Goal: Task Accomplishment & Management: Manage account settings

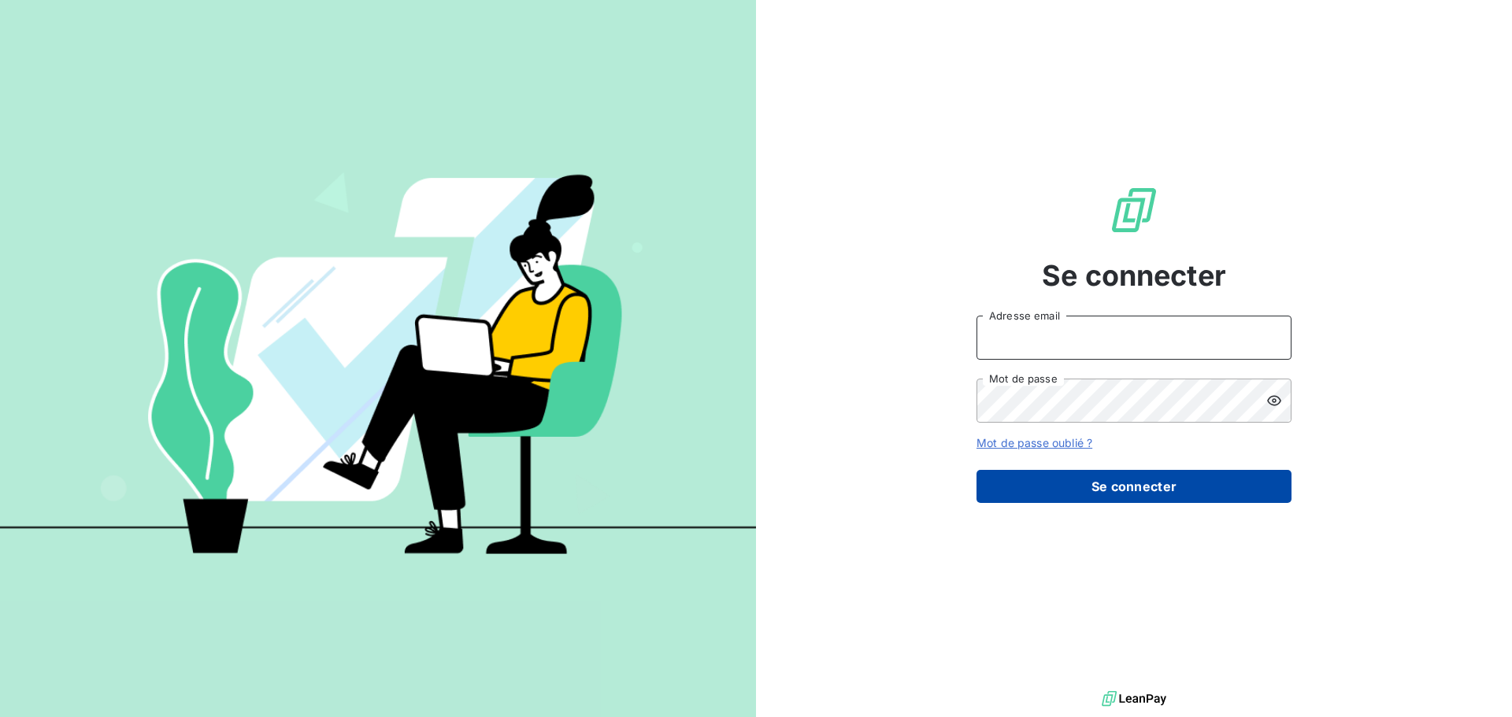
type input "[EMAIL_ADDRESS][DOMAIN_NAME]"
click at [1063, 497] on button "Se connecter" at bounding box center [1133, 486] width 315 height 33
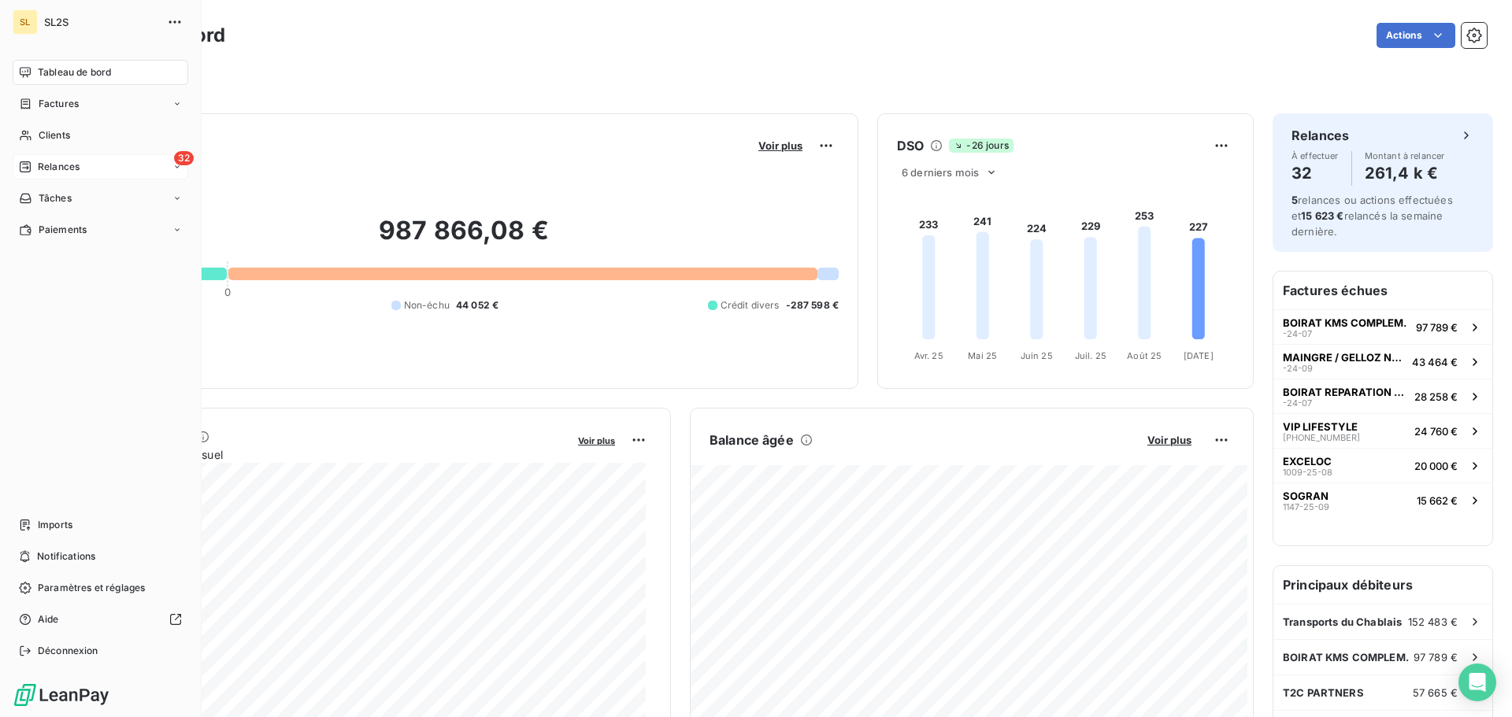
click at [42, 156] on div "32 Relances" at bounding box center [101, 166] width 176 height 25
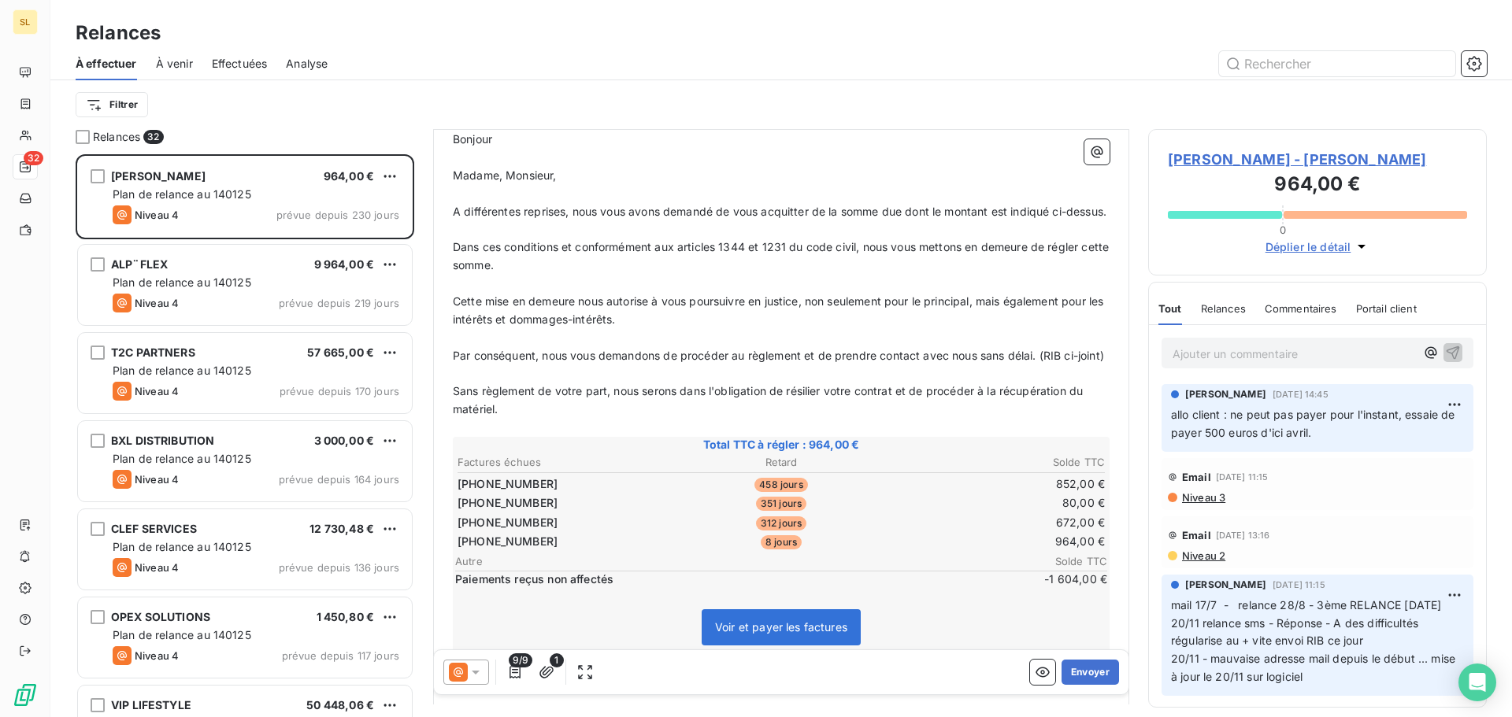
scroll to position [492, 0]
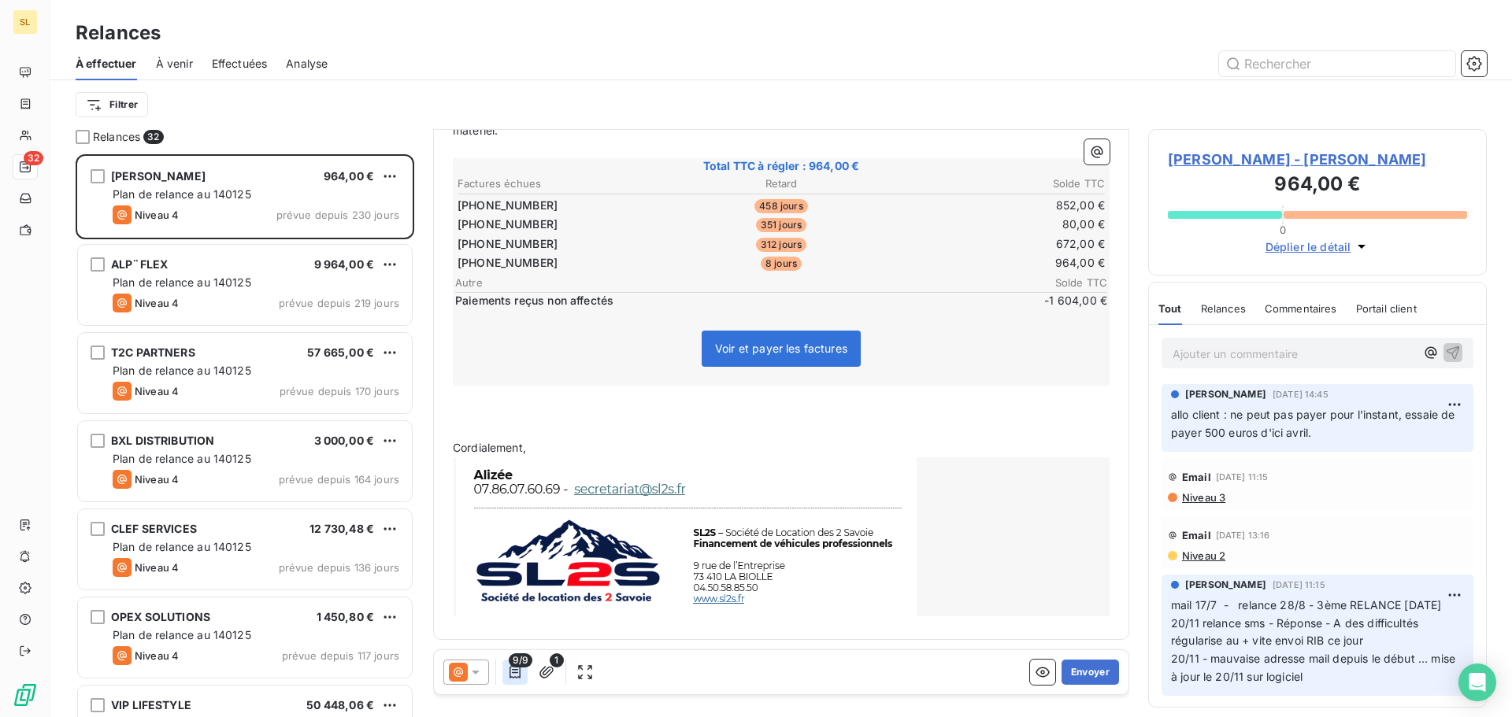
click at [515, 680] on button "button" at bounding box center [514, 672] width 25 height 25
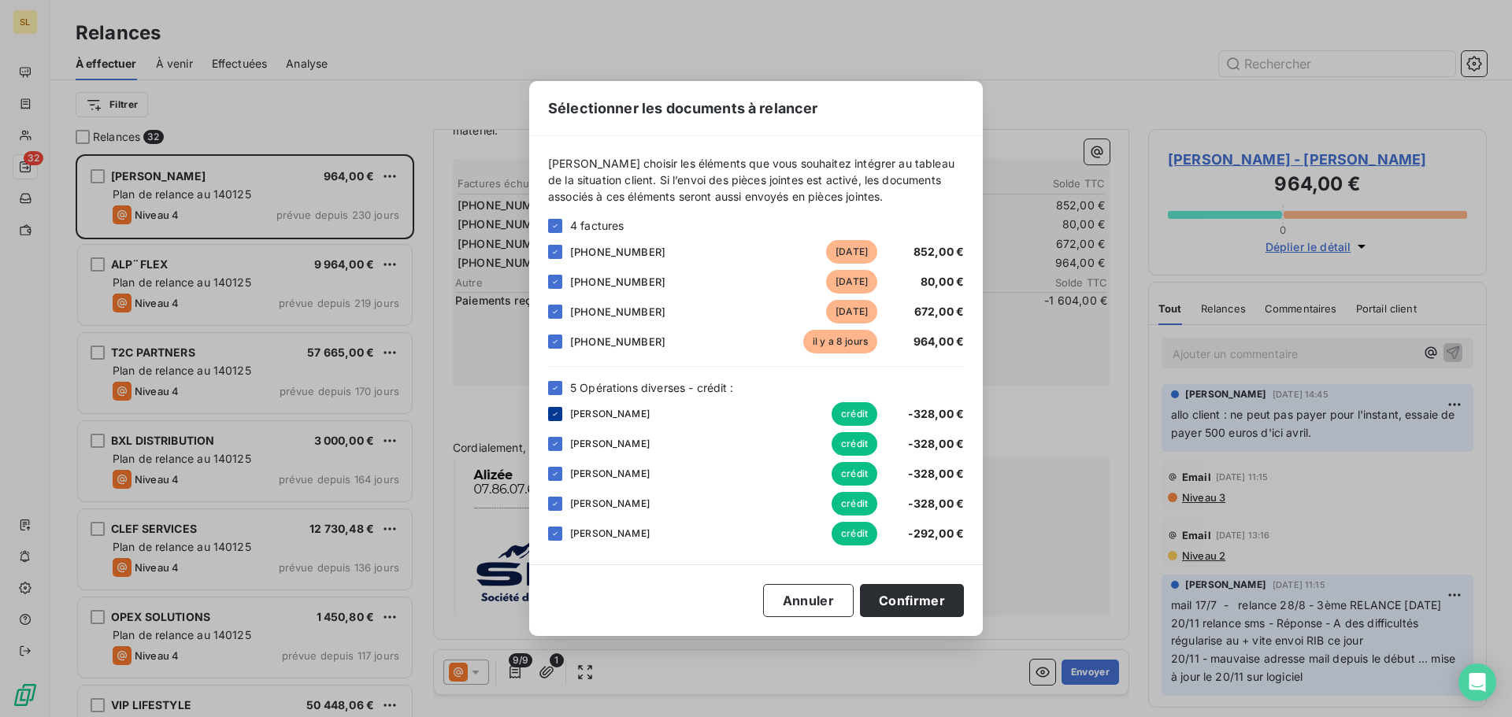
click at [554, 413] on icon at bounding box center [554, 413] width 9 height 9
click at [564, 447] on div "[PERSON_NAME] crédit -328,00 €" at bounding box center [756, 444] width 416 height 24
click at [553, 447] on icon at bounding box center [554, 443] width 9 height 9
click at [550, 465] on div "[PERSON_NAME] crédit -328,00 €" at bounding box center [756, 474] width 416 height 24
click at [555, 483] on div "[PERSON_NAME] crédit -328,00 €" at bounding box center [756, 474] width 416 height 24
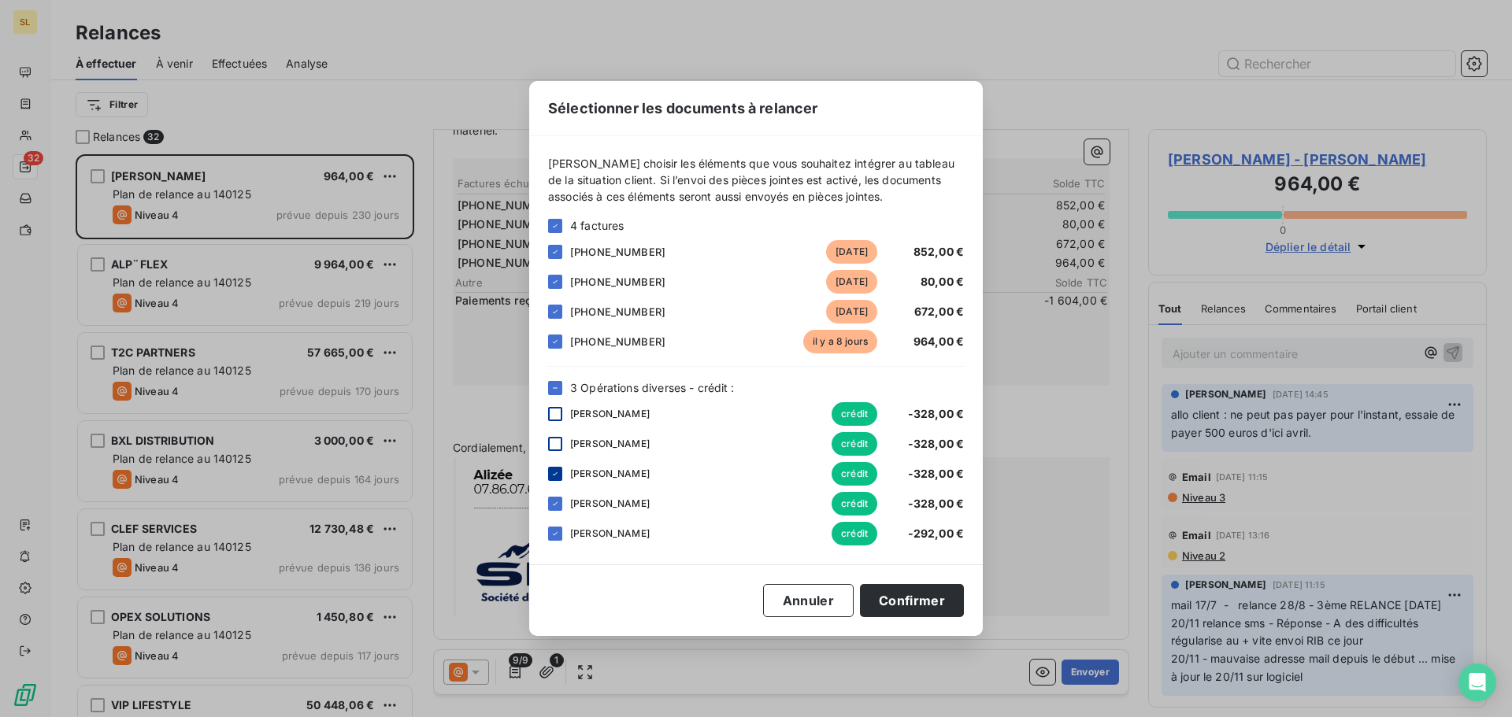
click at [558, 475] on icon at bounding box center [554, 473] width 9 height 9
click at [558, 316] on icon at bounding box center [554, 311] width 9 height 9
click at [560, 284] on div at bounding box center [555, 282] width 14 height 14
click at [557, 250] on icon at bounding box center [555, 251] width 5 height 3
click at [559, 507] on icon at bounding box center [554, 503] width 9 height 9
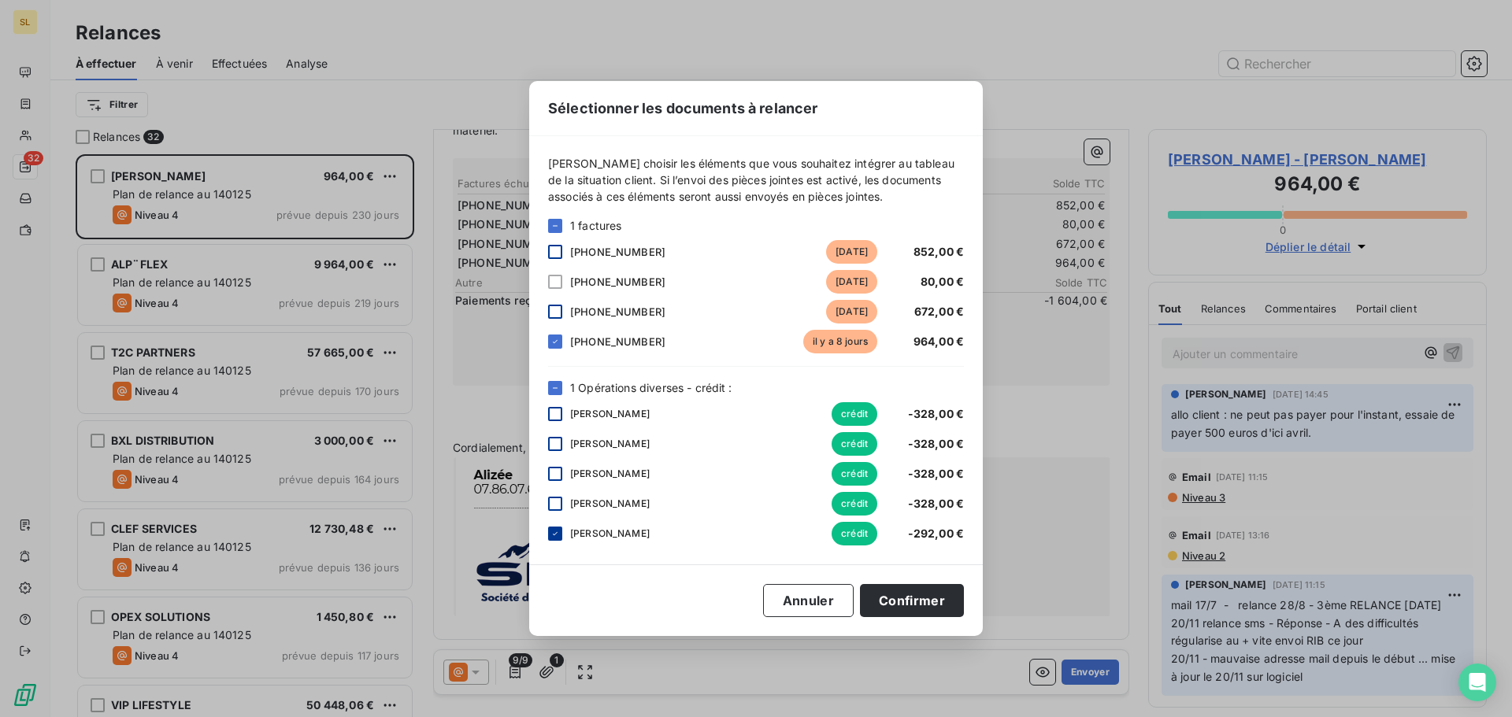
click at [557, 532] on icon at bounding box center [554, 533] width 9 height 9
click at [926, 599] on button "Confirmer" at bounding box center [912, 600] width 104 height 33
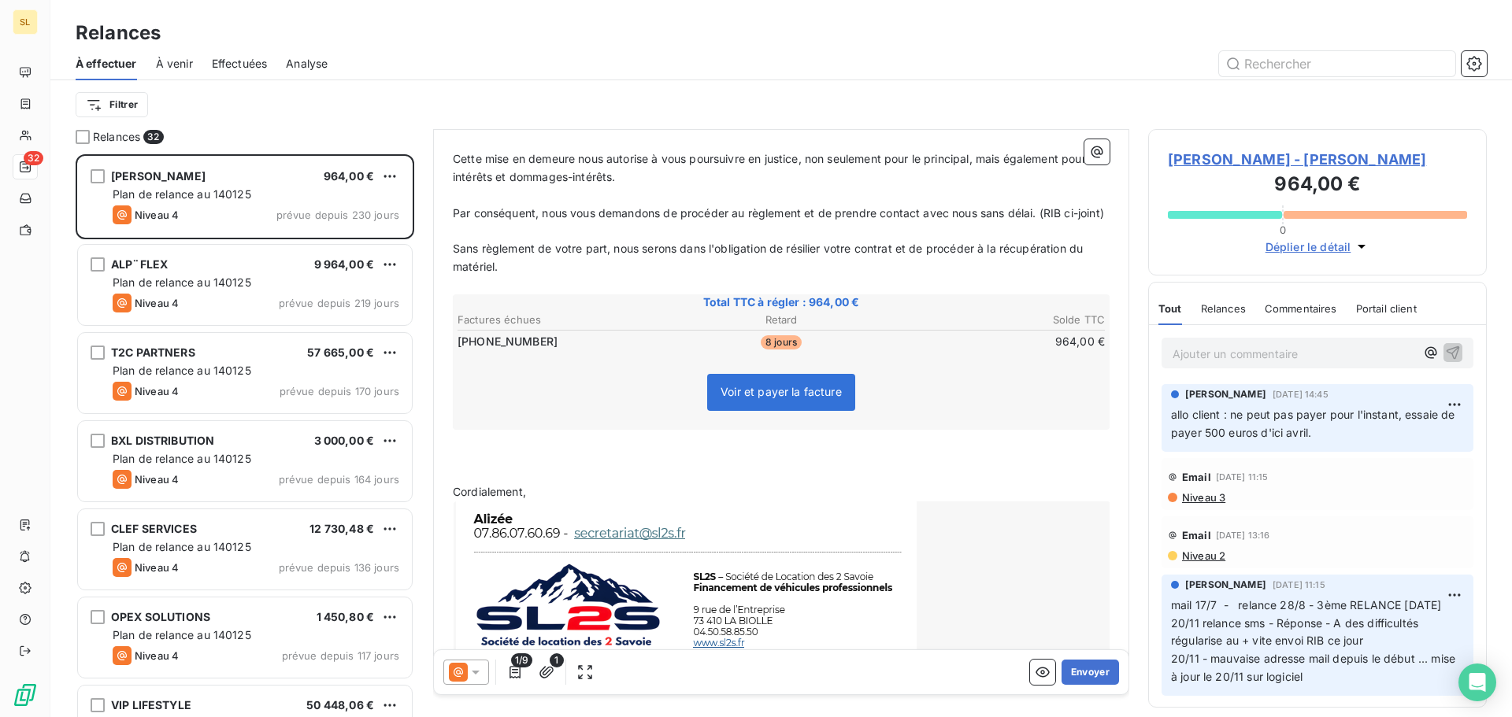
scroll to position [321, 0]
click at [470, 673] on icon at bounding box center [476, 673] width 16 height 16
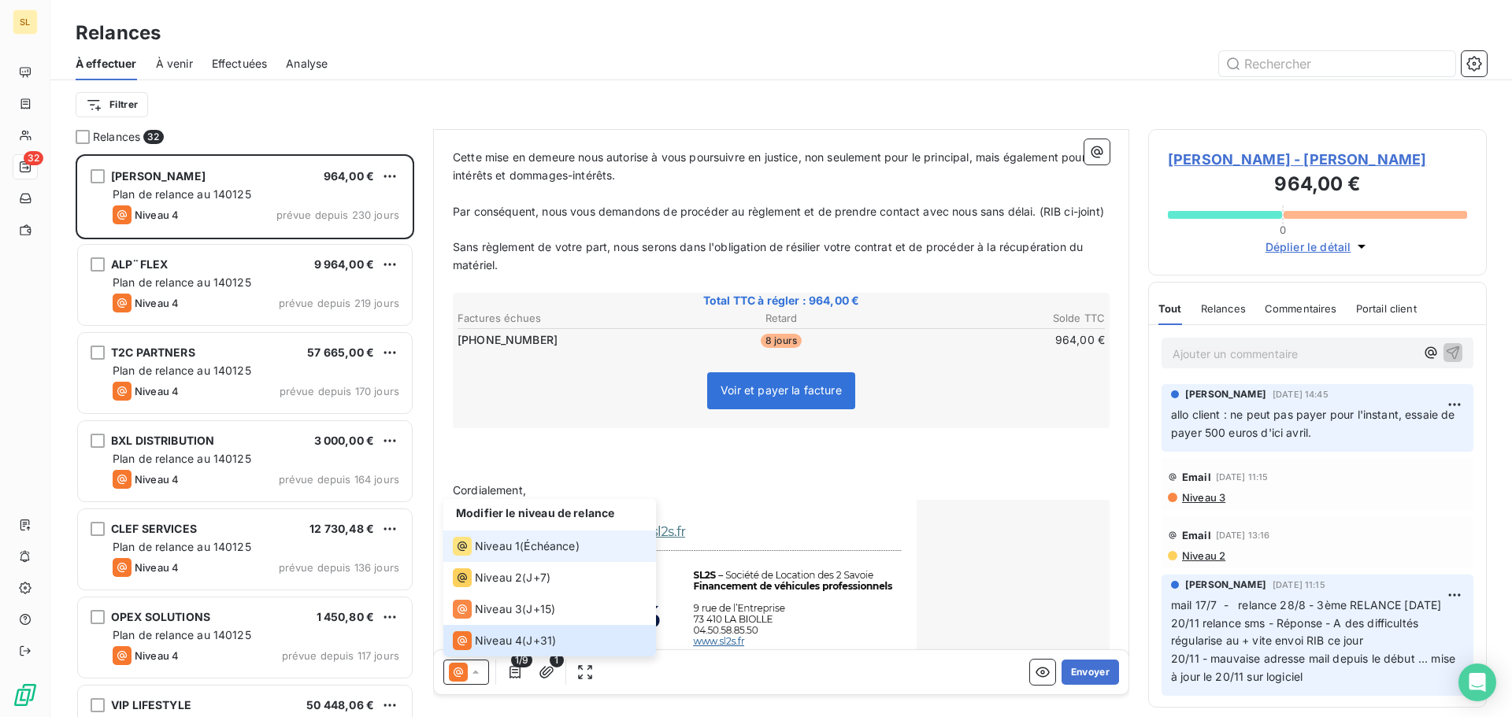
click at [519, 535] on li "Niveau 1 ( Échéance )" at bounding box center [549, 546] width 213 height 31
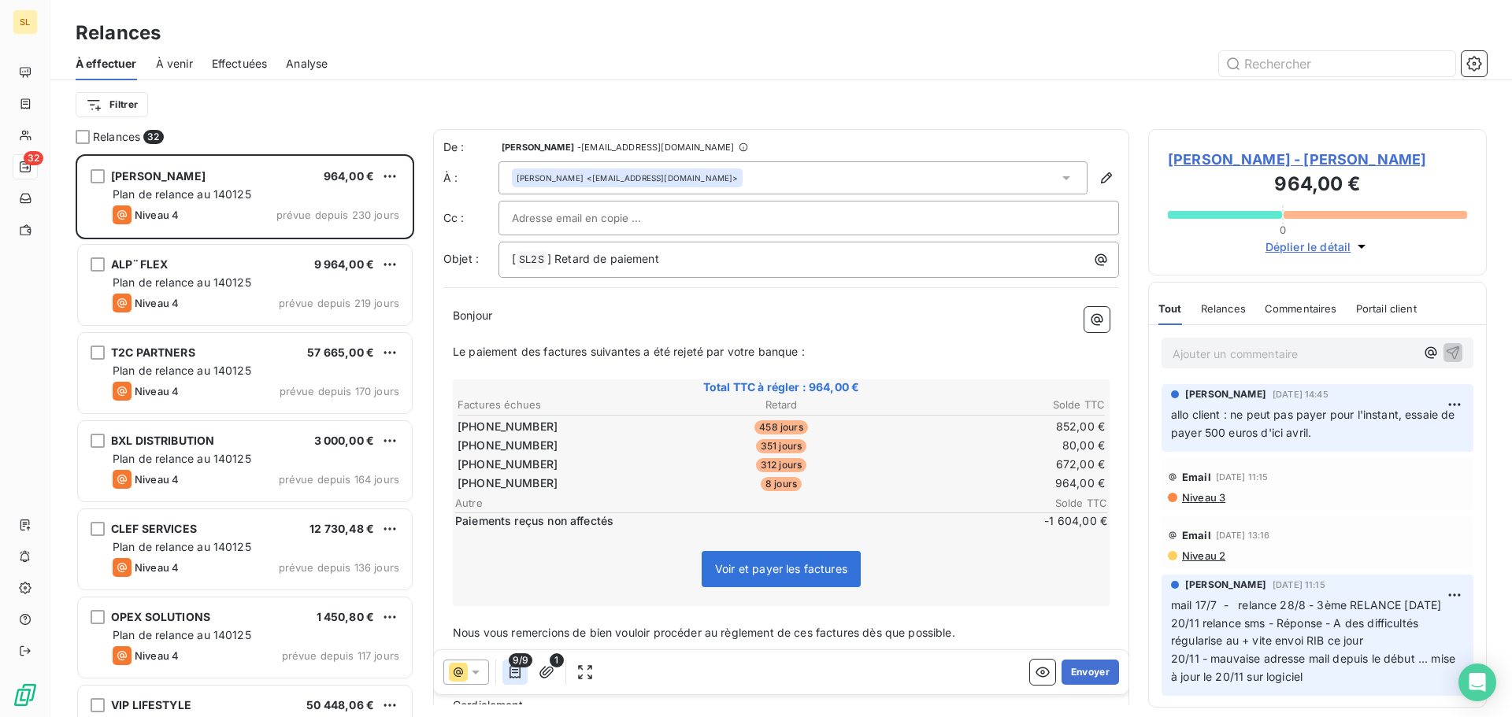
click at [518, 670] on icon "button" at bounding box center [515, 673] width 16 height 16
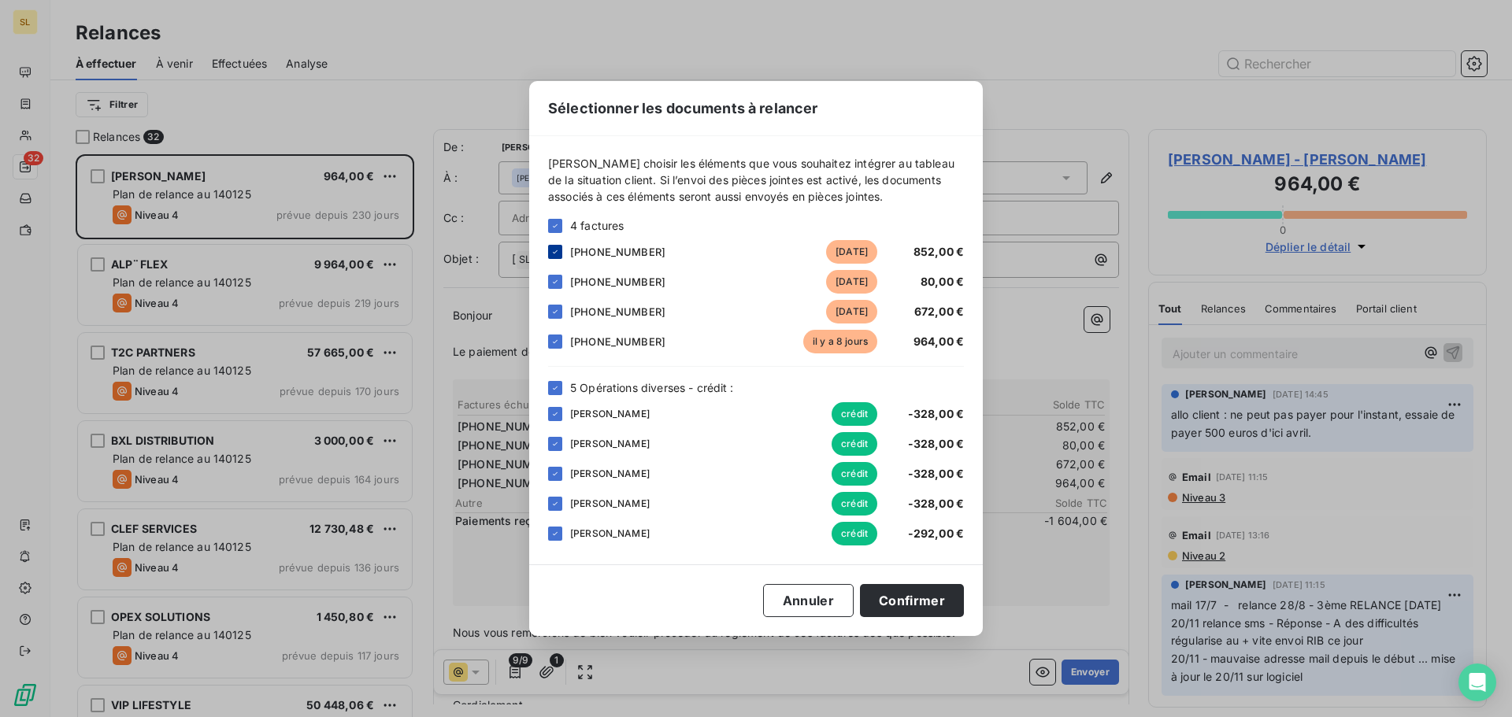
click at [555, 253] on icon at bounding box center [555, 251] width 5 height 3
click at [560, 284] on div at bounding box center [555, 282] width 14 height 14
click at [561, 308] on div at bounding box center [555, 312] width 14 height 14
click at [557, 386] on icon at bounding box center [554, 387] width 9 height 9
click at [936, 618] on div "Sélectionner les documents à relancer [PERSON_NAME] choisir les éléments que vo…" at bounding box center [756, 358] width 454 height 555
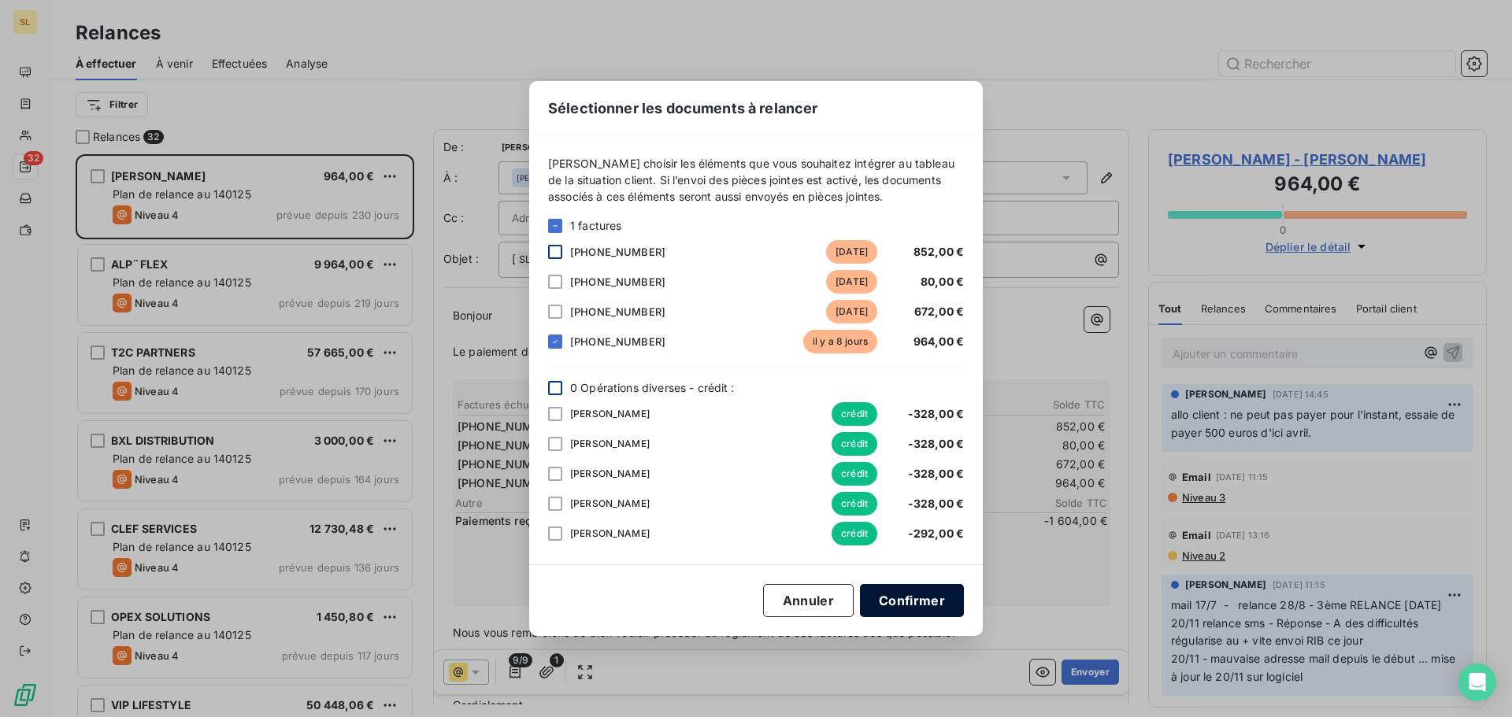
click at [932, 603] on button "Confirmer" at bounding box center [912, 600] width 104 height 33
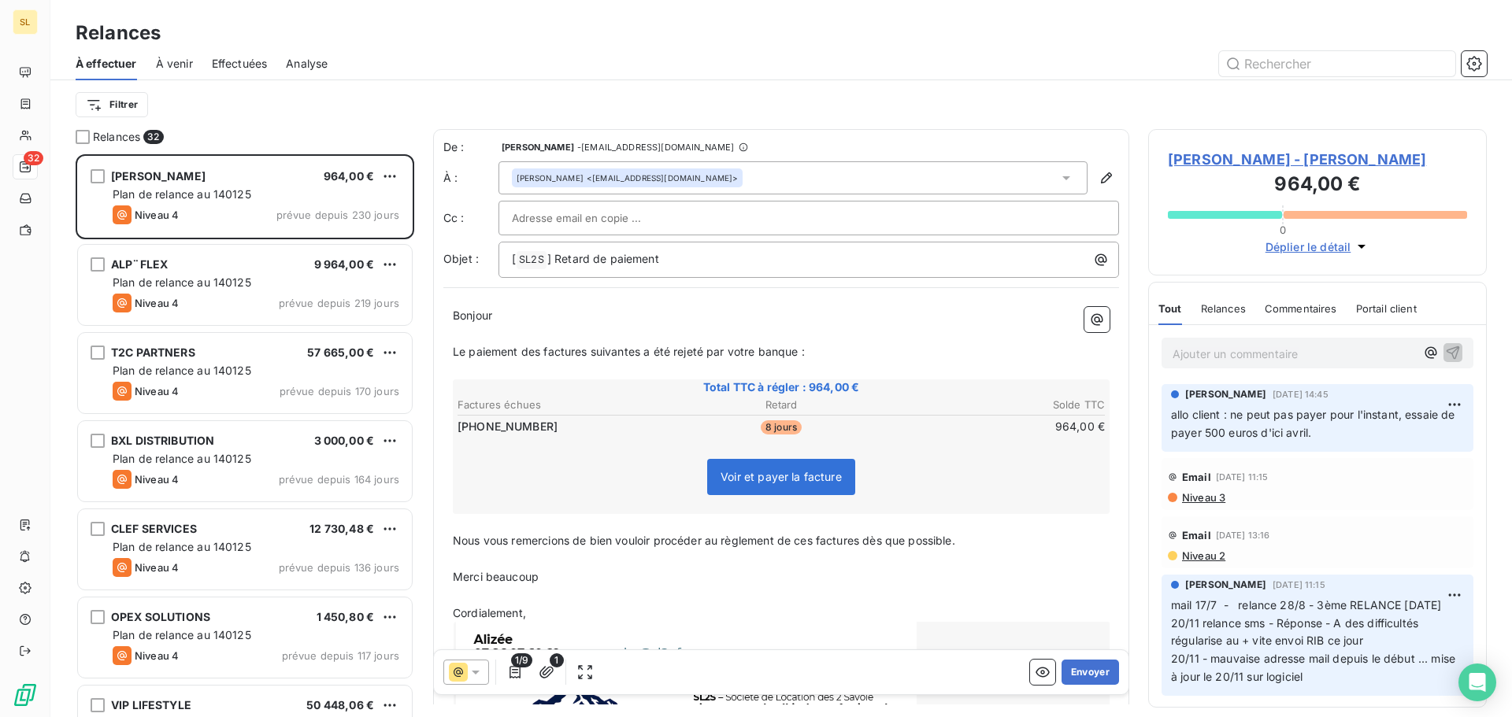
click at [838, 357] on p "Le paiement des factures suivantes a été rejeté par votre banque :" at bounding box center [781, 352] width 657 height 18
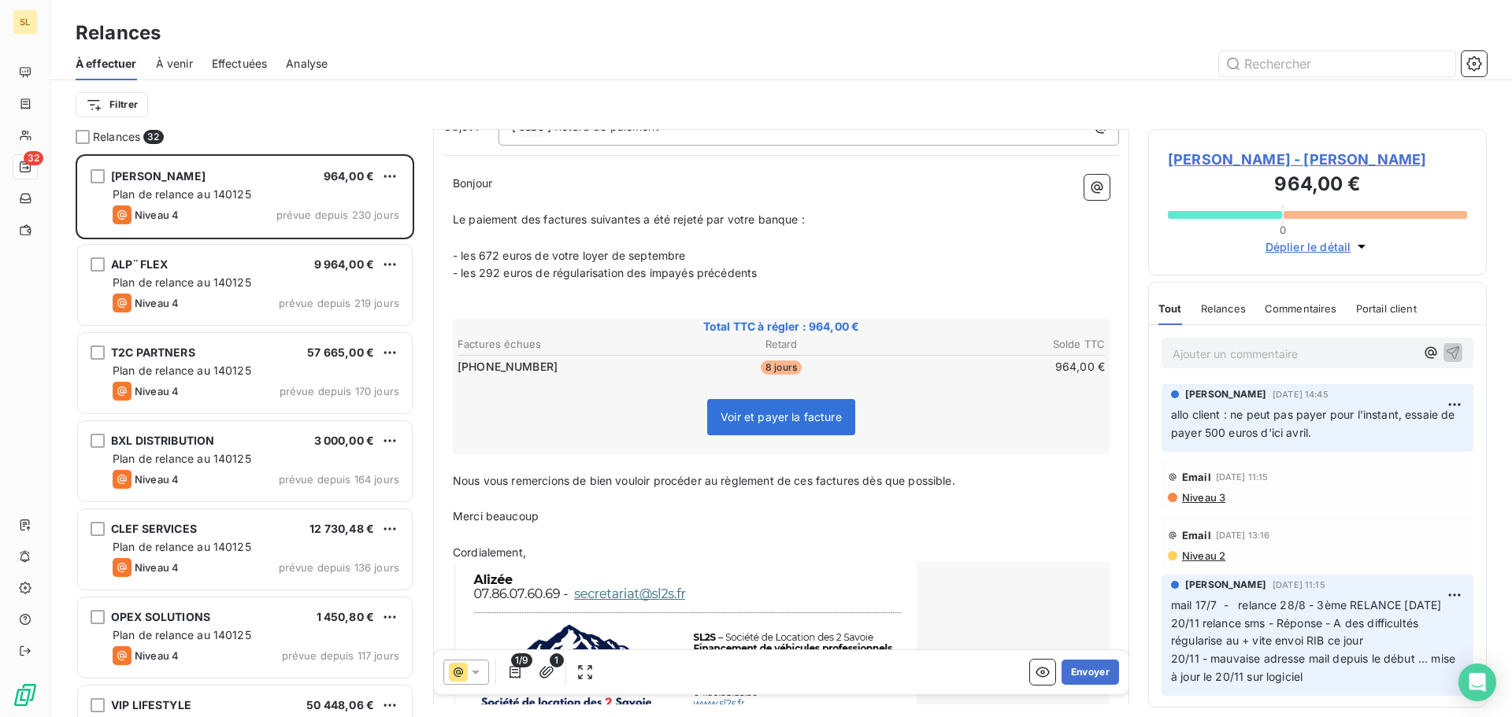
scroll to position [2, 0]
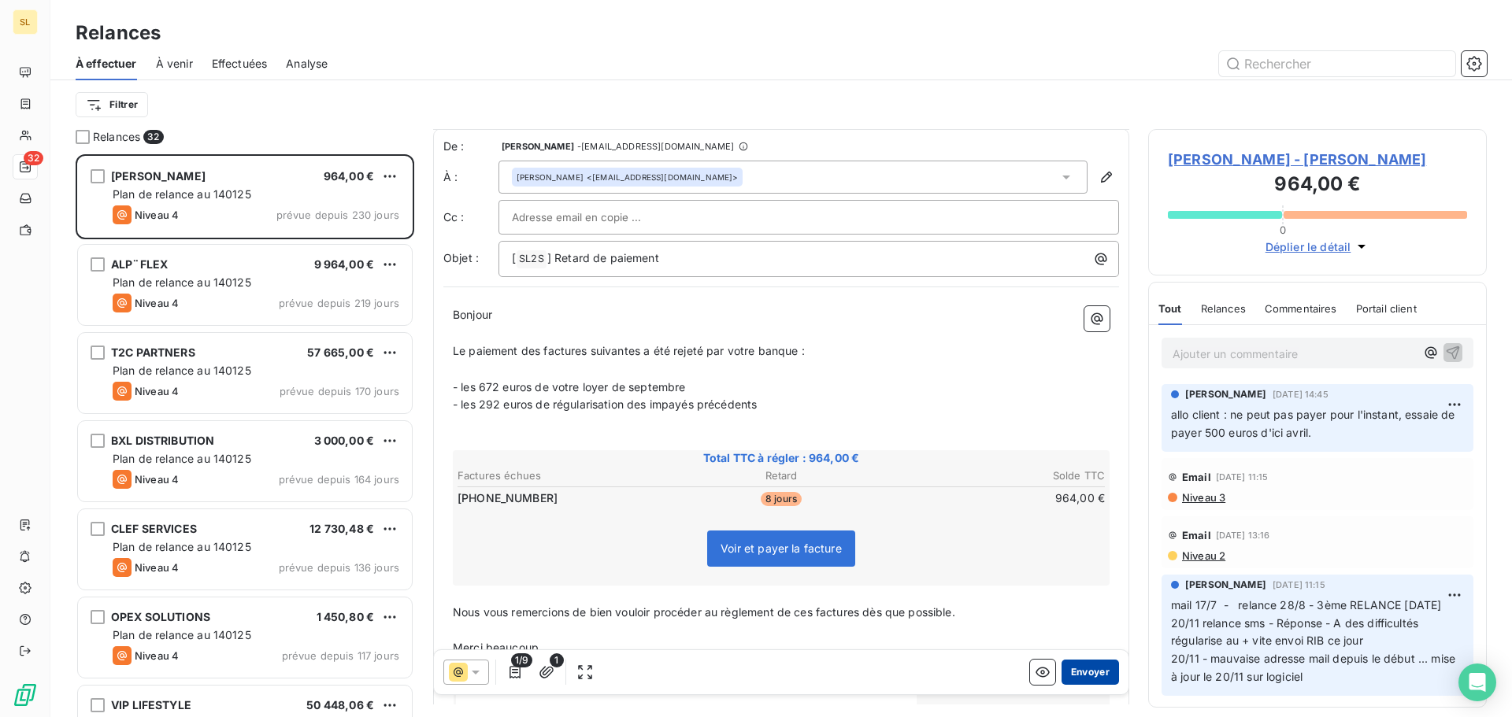
click at [1086, 670] on button "Envoyer" at bounding box center [1089, 672] width 57 height 25
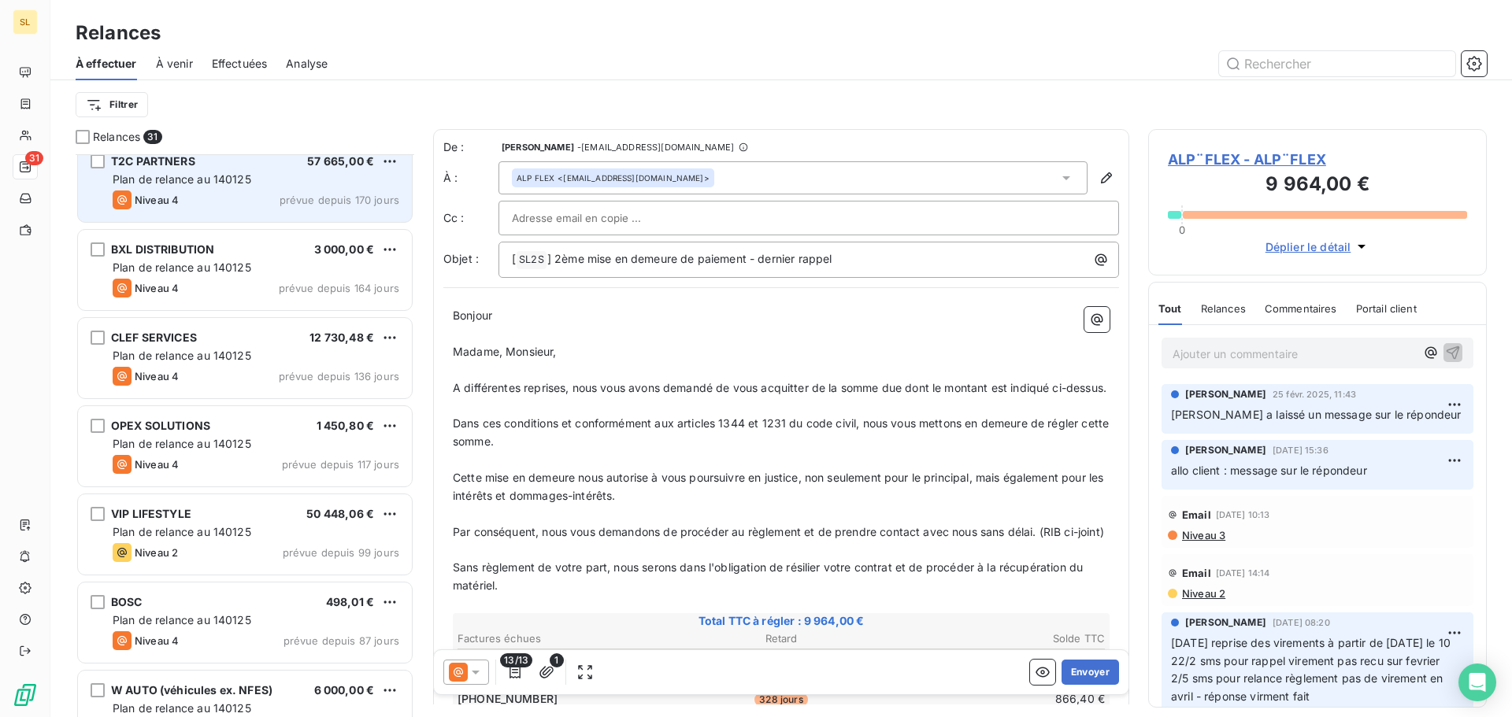
scroll to position [80, 0]
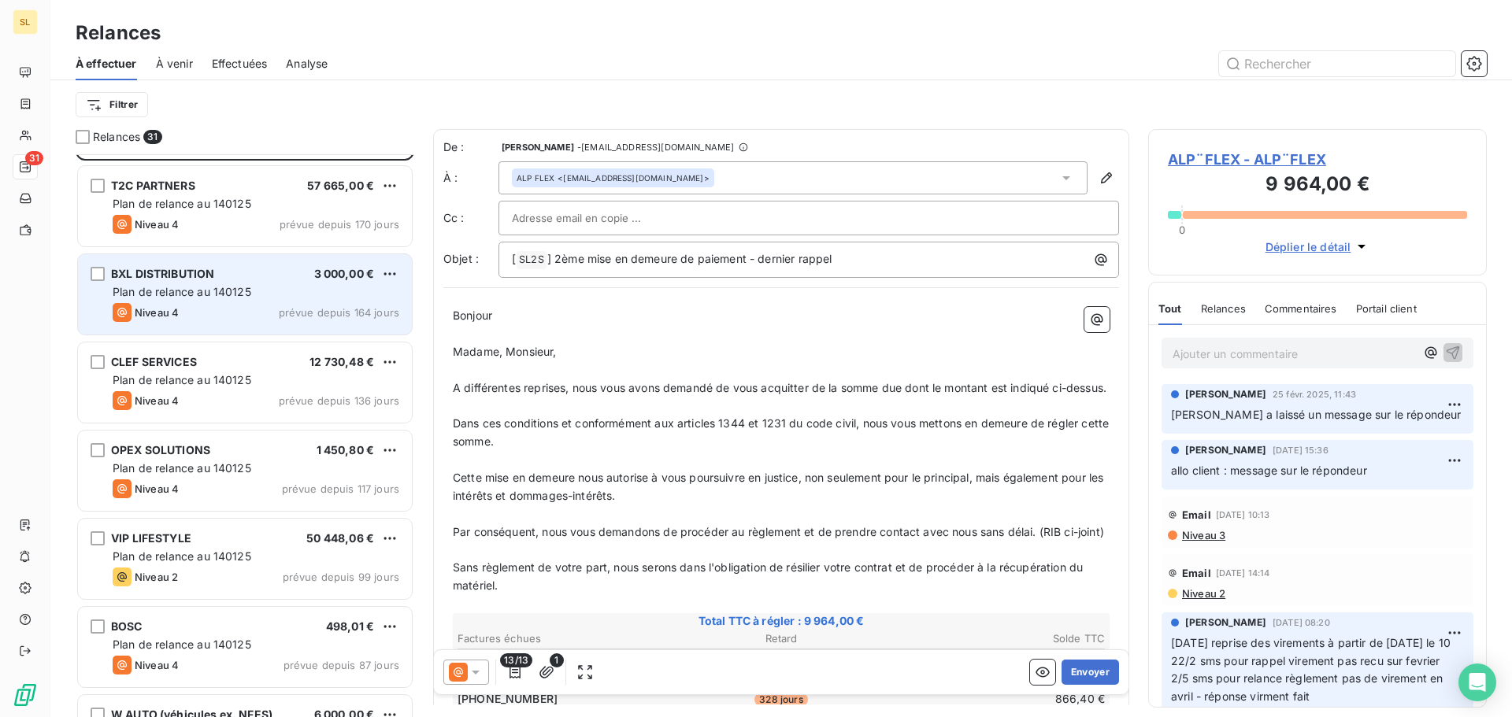
click at [239, 304] on div "Niveau 4 prévue depuis 164 jours" at bounding box center [256, 312] width 287 height 19
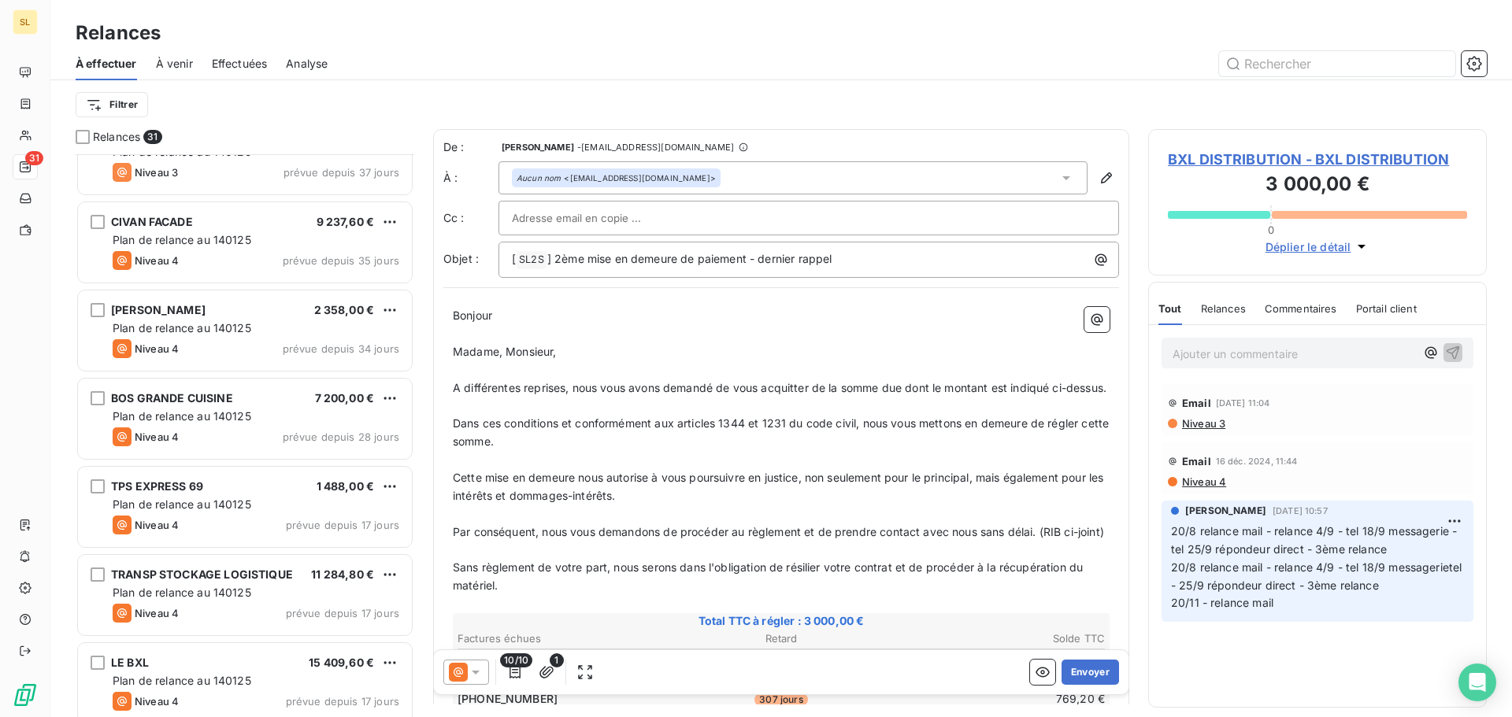
scroll to position [1103, 0]
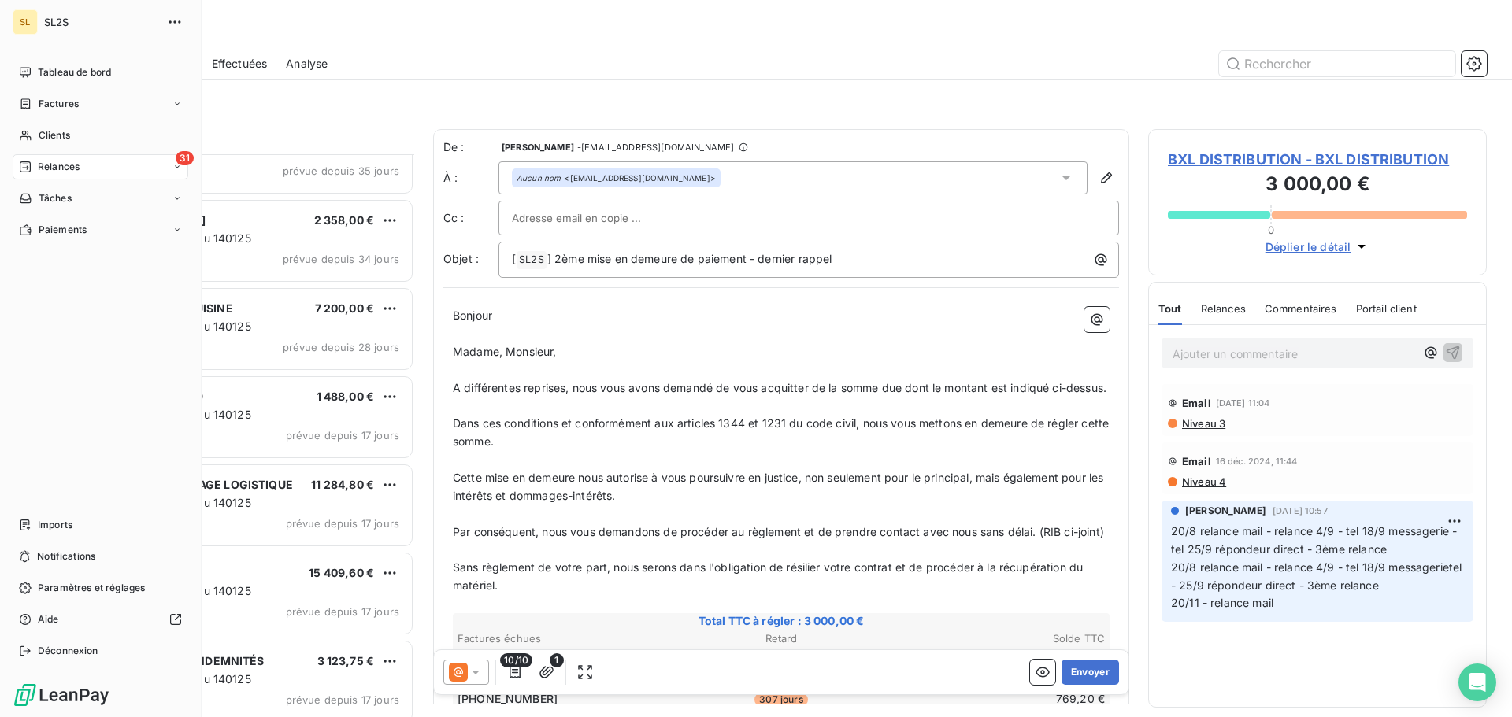
click at [50, 339] on div "Tableau de bord Factures Clients 31 Relances Tâches Paiements Imports Notificat…" at bounding box center [101, 362] width 176 height 604
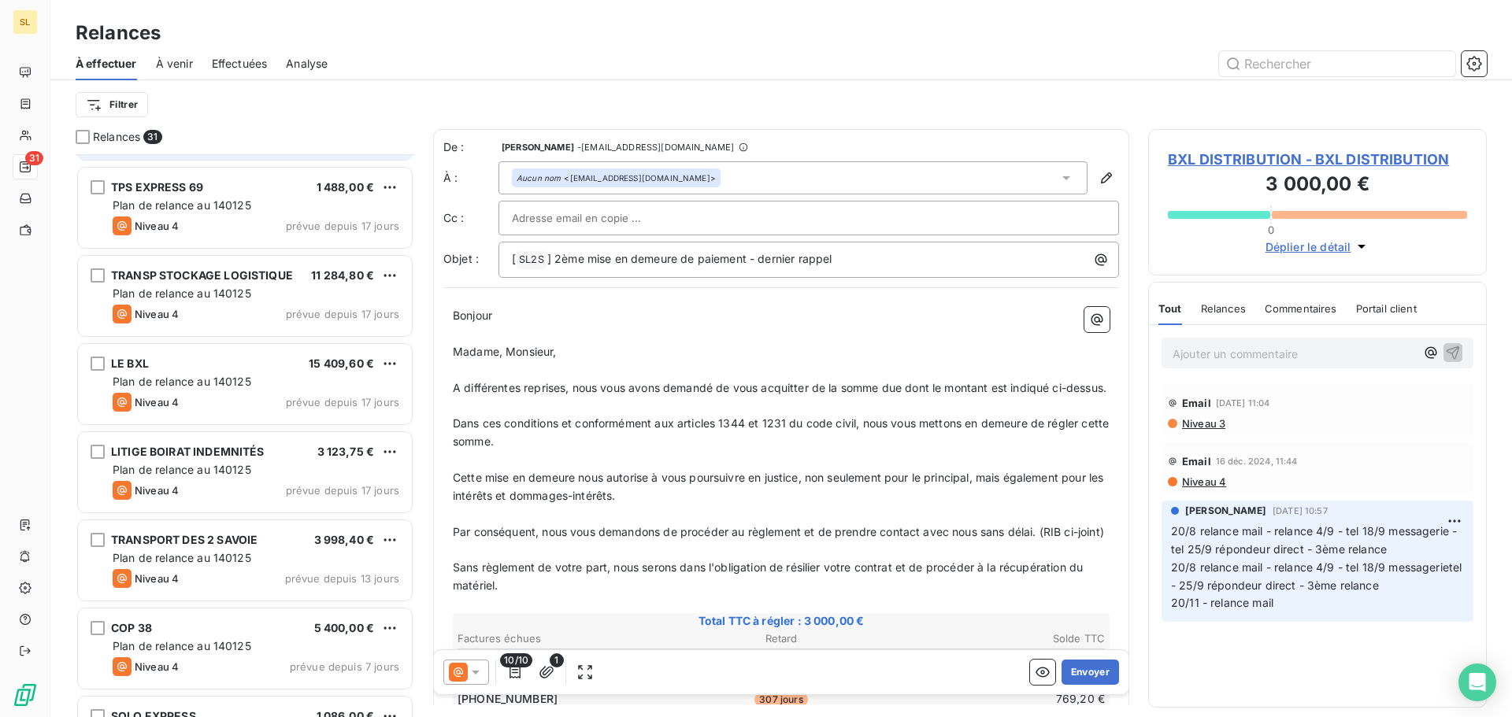
scroll to position [1339, 0]
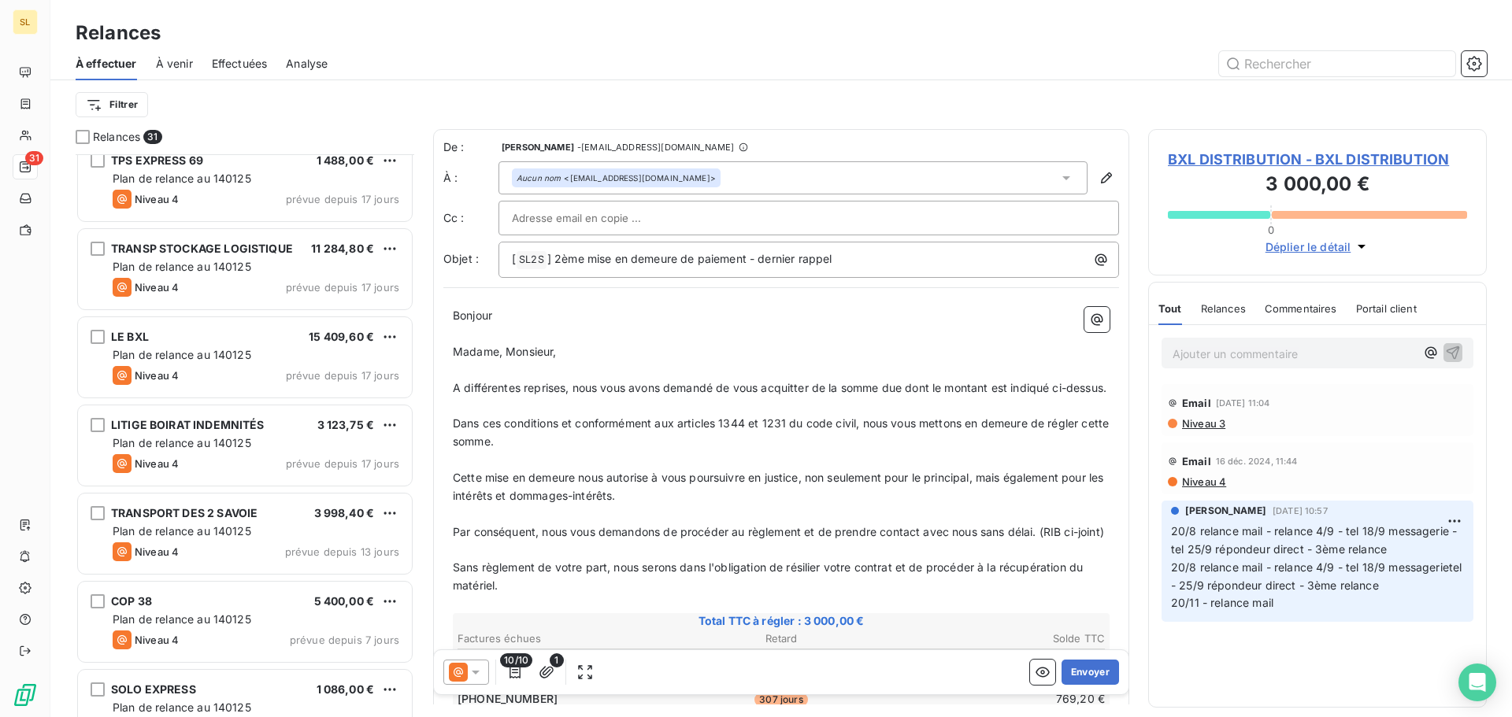
click at [322, 306] on div "TRANSP STOCKAGE LOGISTIQUE 11 284,80 € Plan de relance au 140125 Niveau 4 prévu…" at bounding box center [245, 269] width 334 height 80
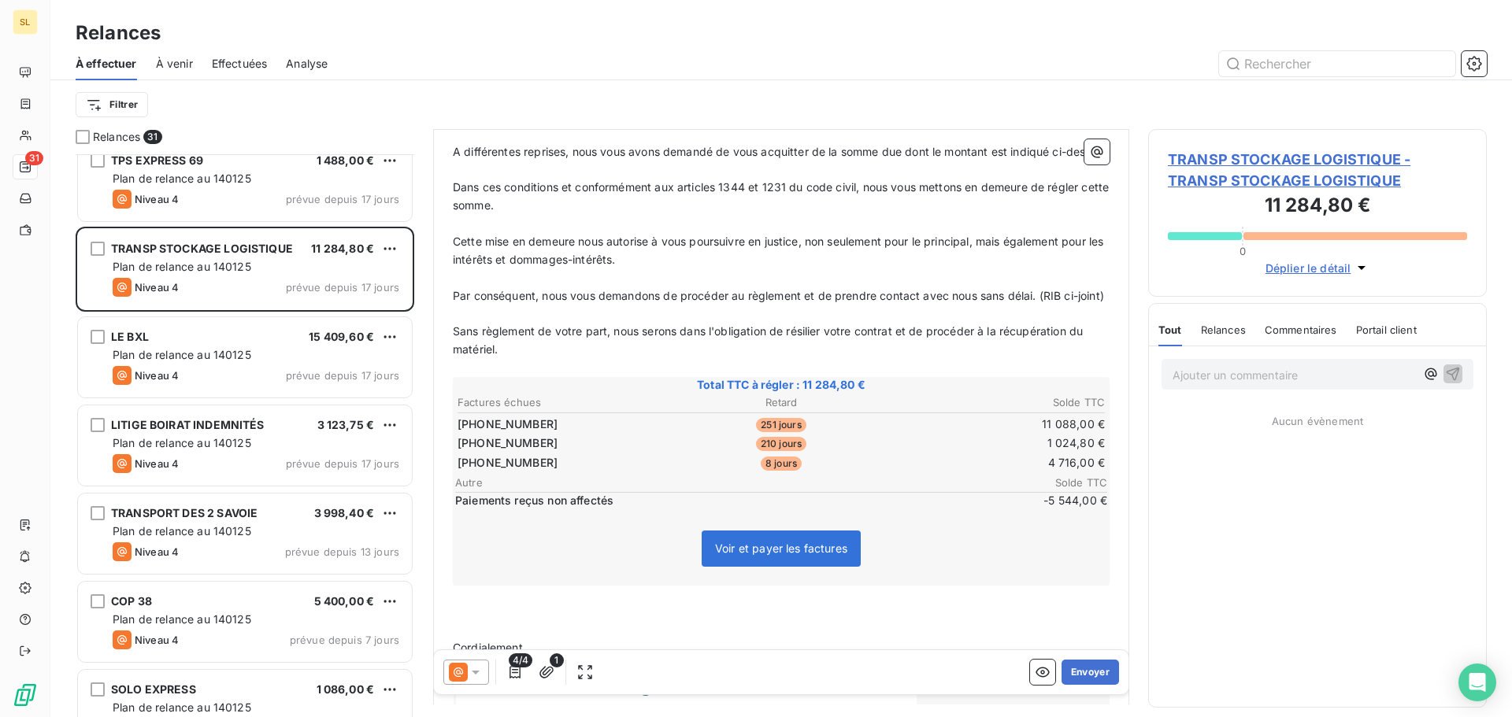
scroll to position [316, 0]
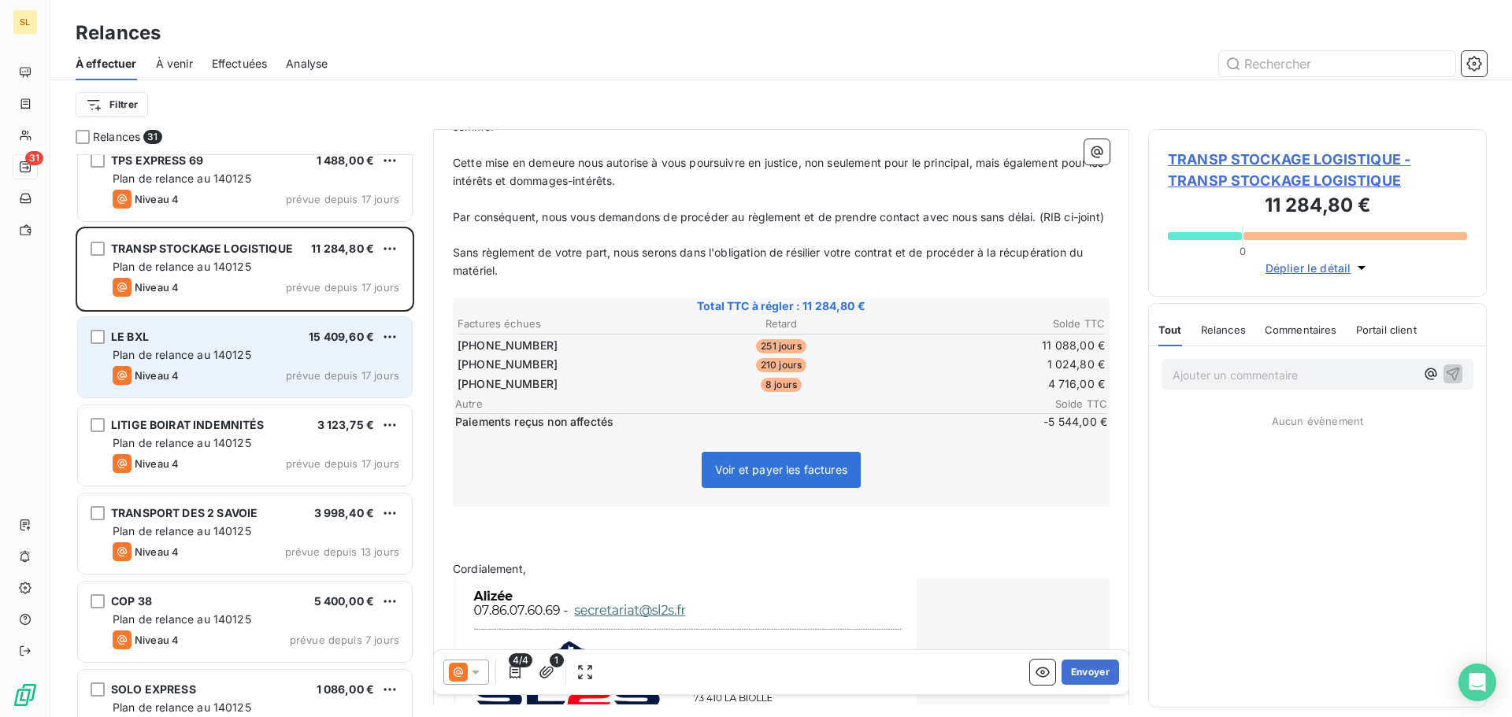
click at [290, 350] on div "Plan de relance au 140125" at bounding box center [256, 355] width 287 height 16
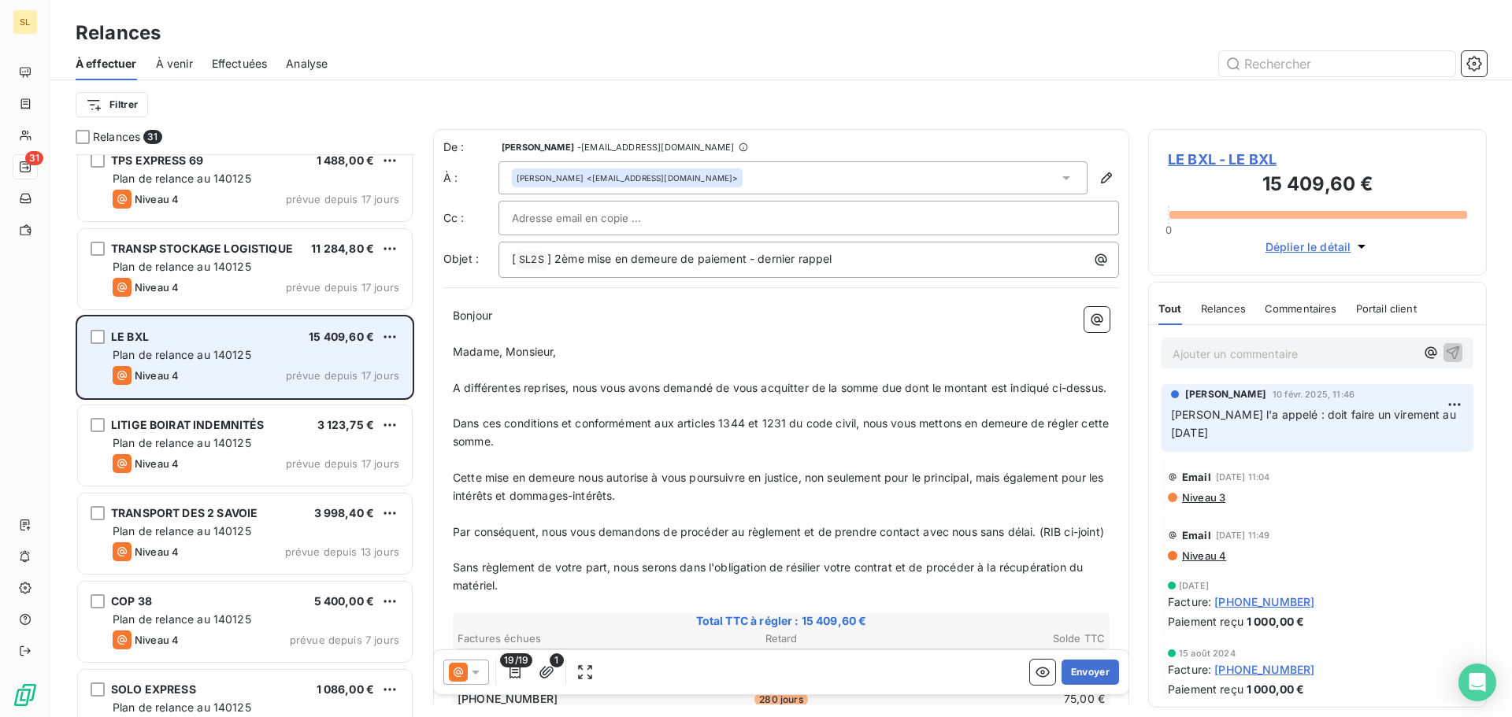
scroll to position [1497, 0]
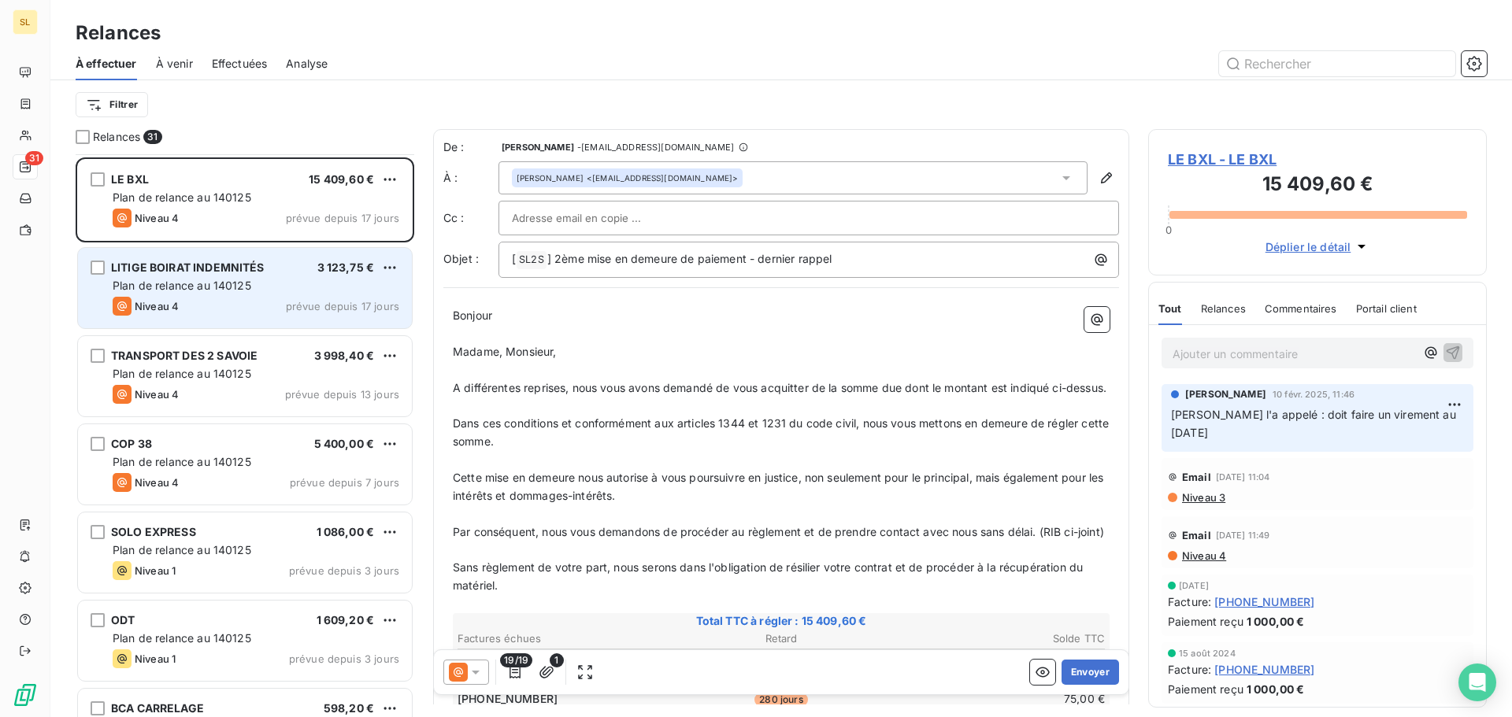
click at [313, 303] on span "prévue depuis 17 jours" at bounding box center [342, 306] width 113 height 13
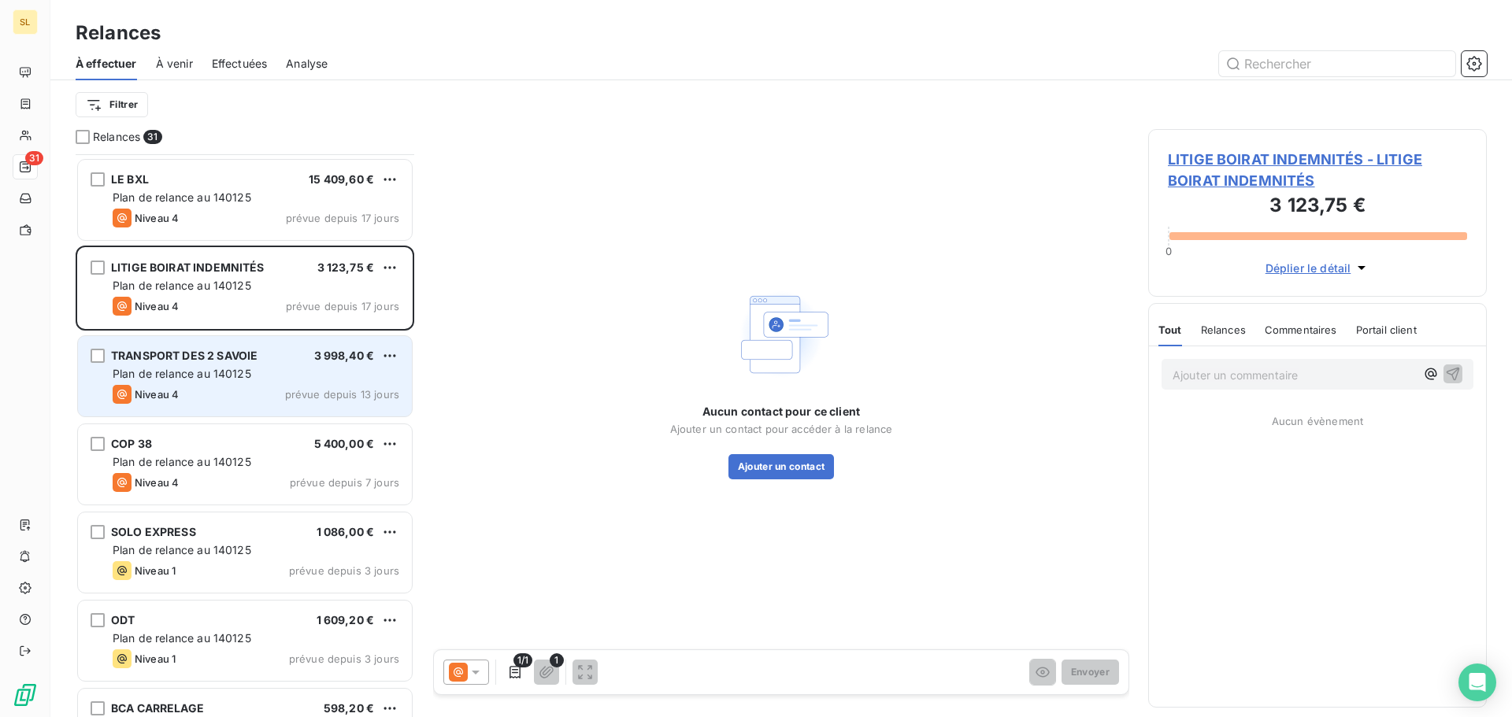
click at [314, 365] on div "TRANSPORT DES 2 SAVOIE 3 998,40 € Plan de relance au 140125 Niveau 4 prévue dep…" at bounding box center [245, 376] width 334 height 80
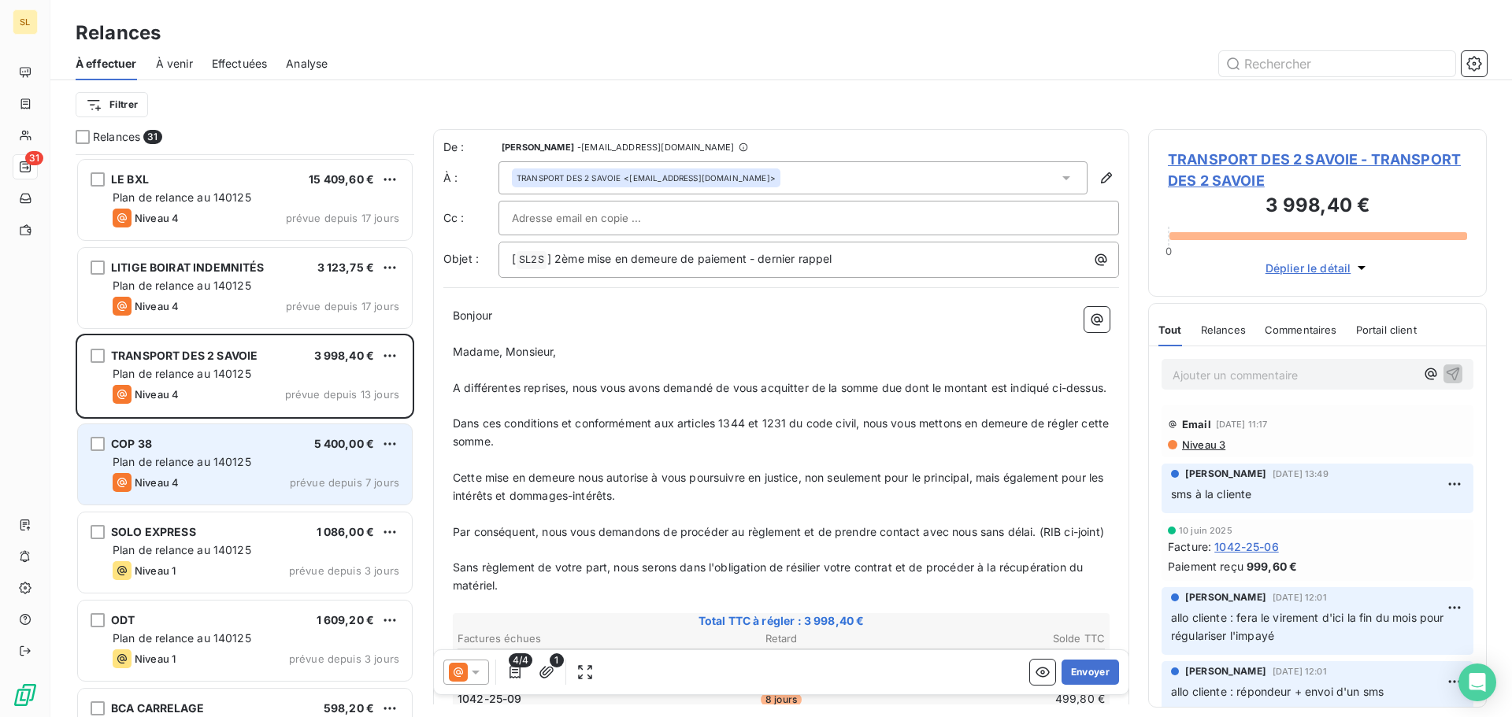
click at [231, 493] on div "COP 38 5 400,00 € Plan de relance au 140125 Niveau 4 prévue depuis 7 jours" at bounding box center [245, 464] width 334 height 80
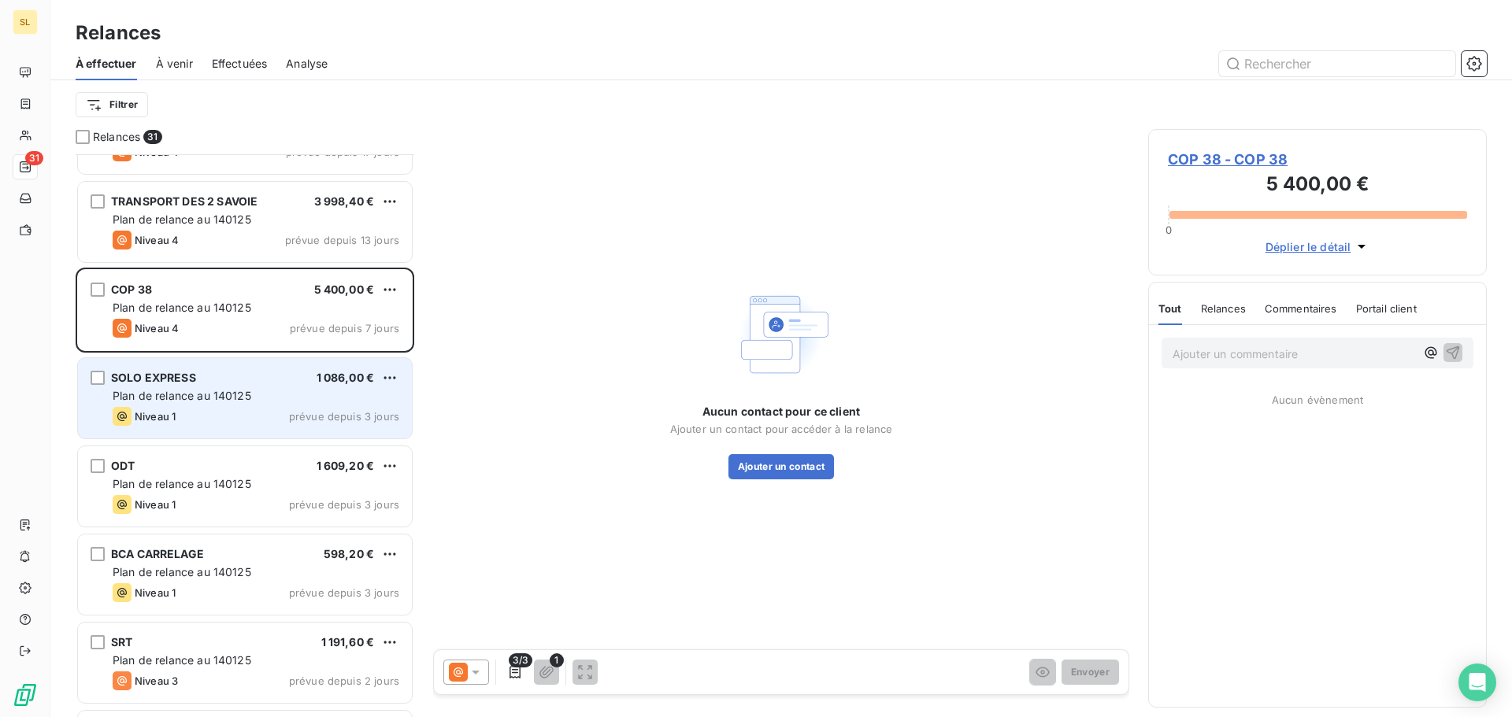
scroll to position [1654, 0]
click at [258, 406] on div "Niveau 1 prévue depuis 3 jours" at bounding box center [256, 413] width 287 height 19
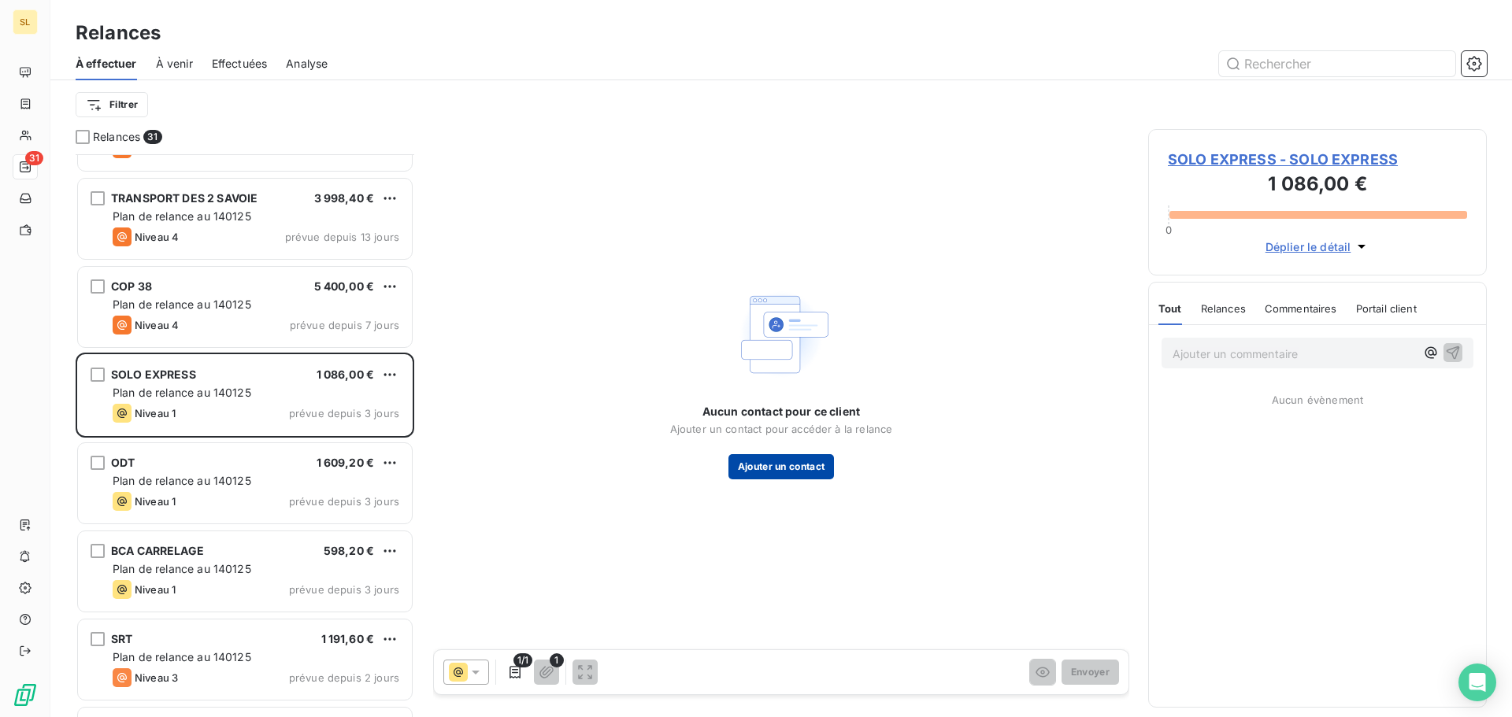
click at [818, 477] on button "Ajouter un contact" at bounding box center [781, 466] width 106 height 25
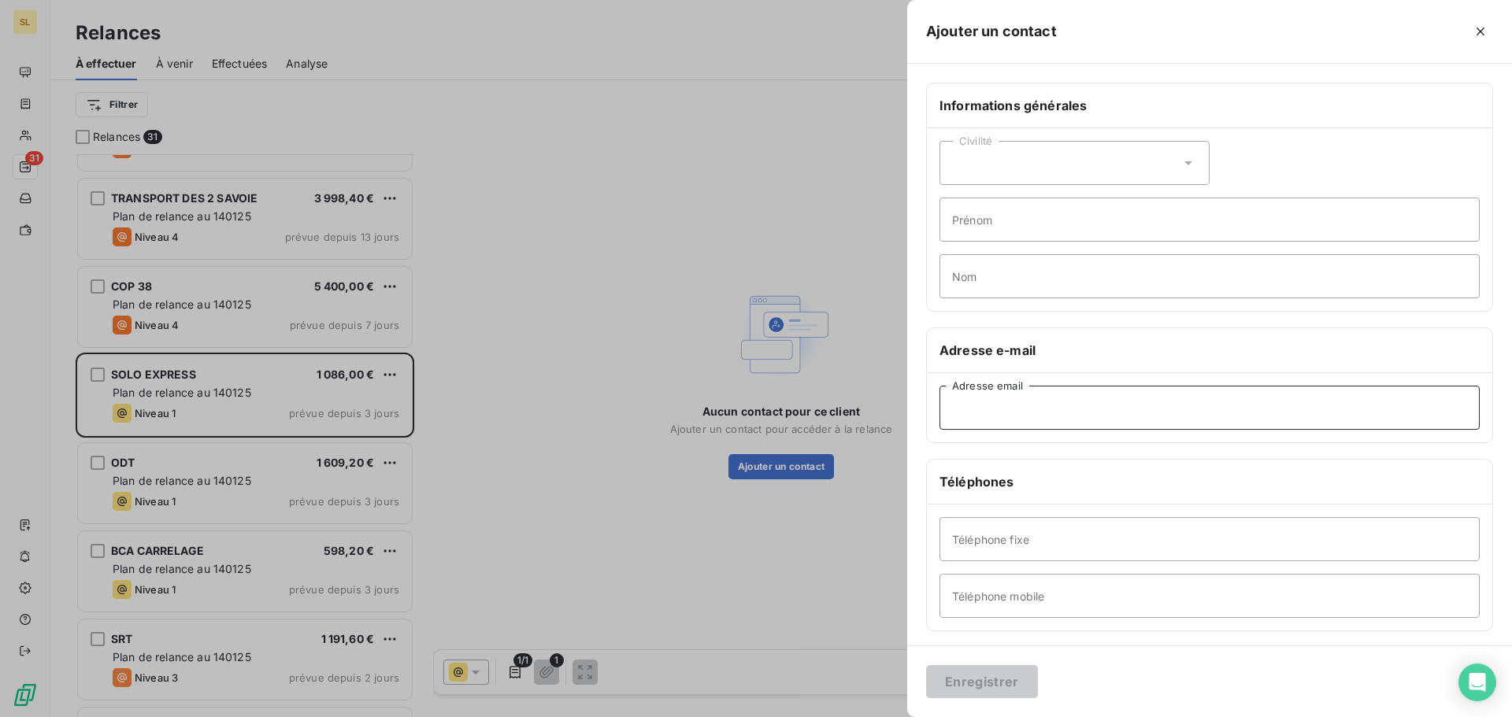
click at [1004, 401] on input "Adresse email" at bounding box center [1209, 408] width 540 height 44
paste input "[EMAIL_ADDRESS][DOMAIN_NAME]"
click at [979, 413] on input "[EMAIL_ADDRESS][DOMAIN_NAME]" at bounding box center [1209, 408] width 540 height 44
type input "[EMAIL_ADDRESS][DOMAIN_NAME]"
click at [949, 680] on button "Enregistrer" at bounding box center [982, 681] width 112 height 33
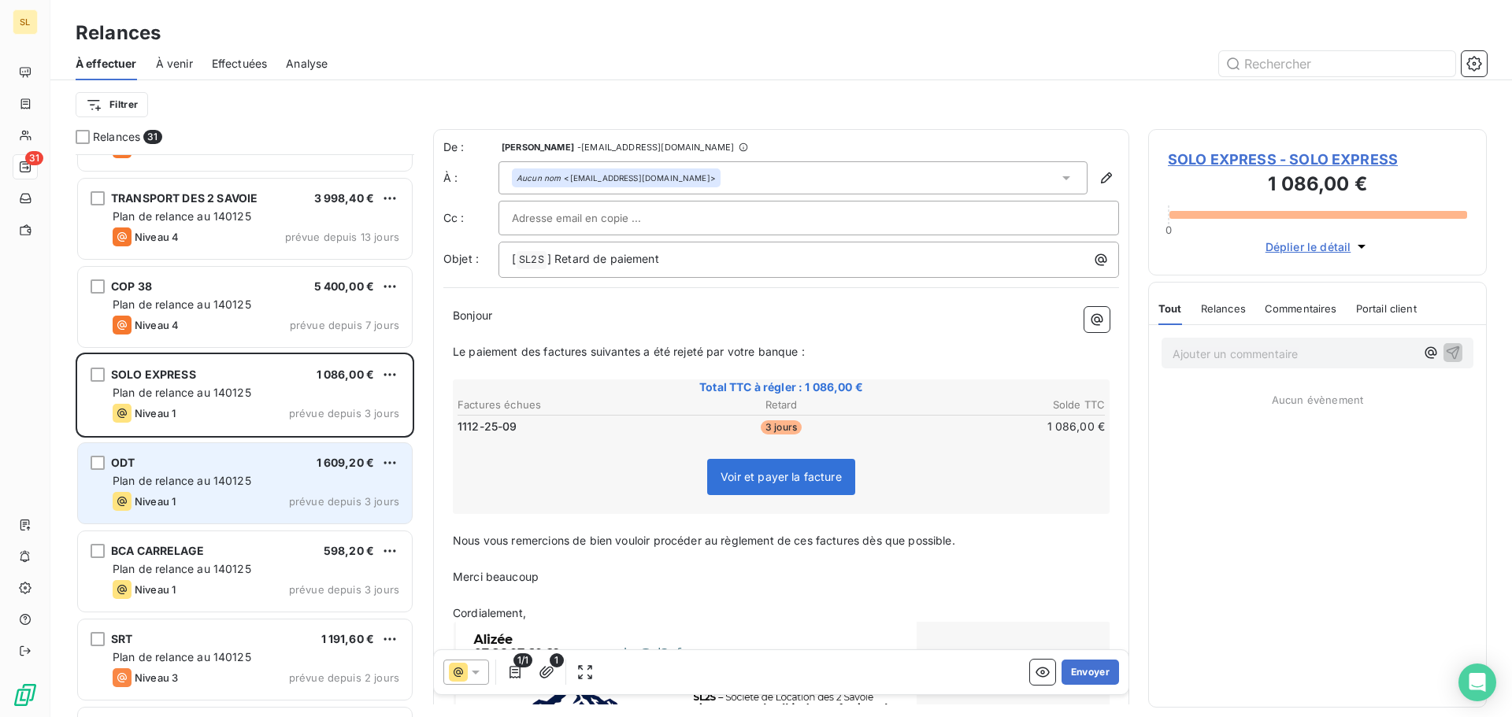
click at [200, 494] on div "Niveau 1 prévue depuis 3 jours" at bounding box center [256, 501] width 287 height 19
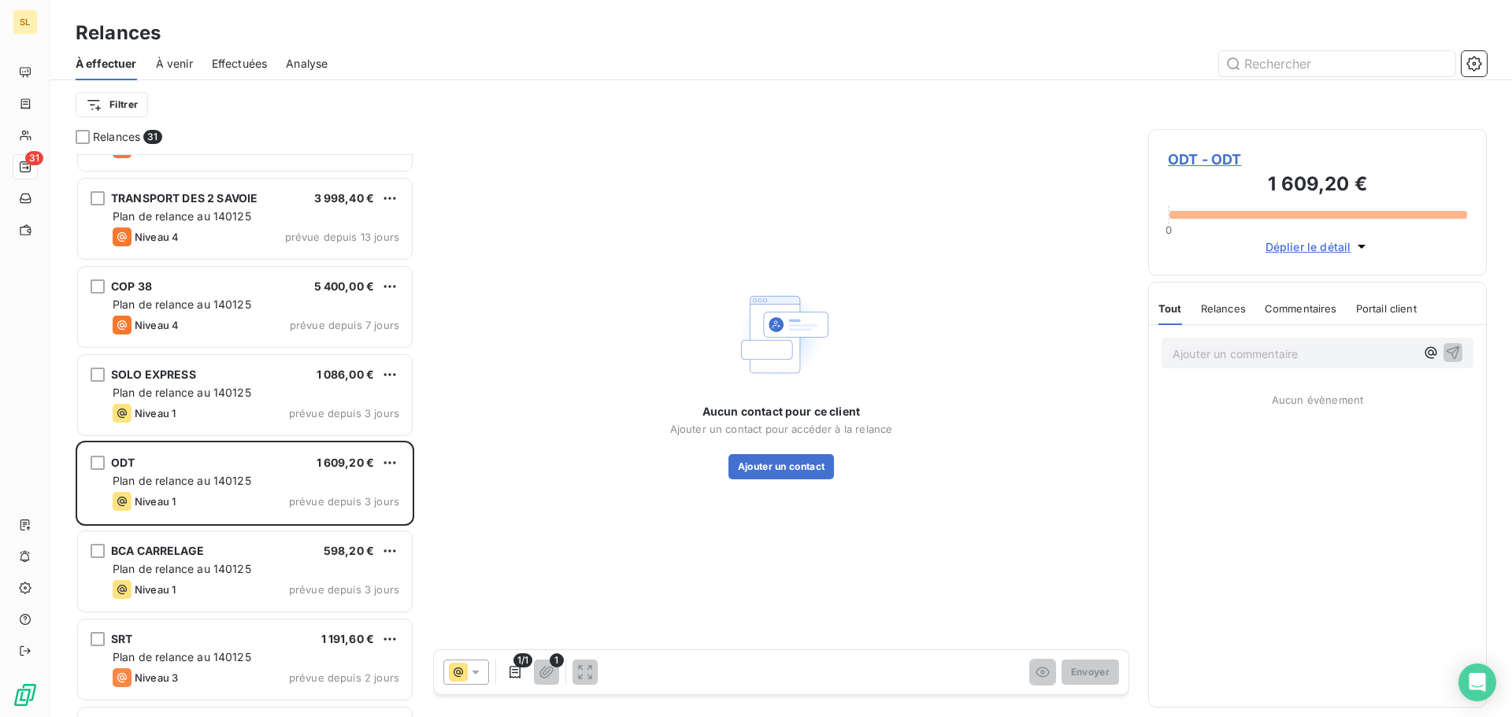
click at [790, 480] on div "Aucun contact pour ce client Ajouter un contact pour accéder à la relance Ajout…" at bounding box center [781, 381] width 696 height 505
click at [795, 465] on button "Ajouter un contact" at bounding box center [781, 466] width 106 height 25
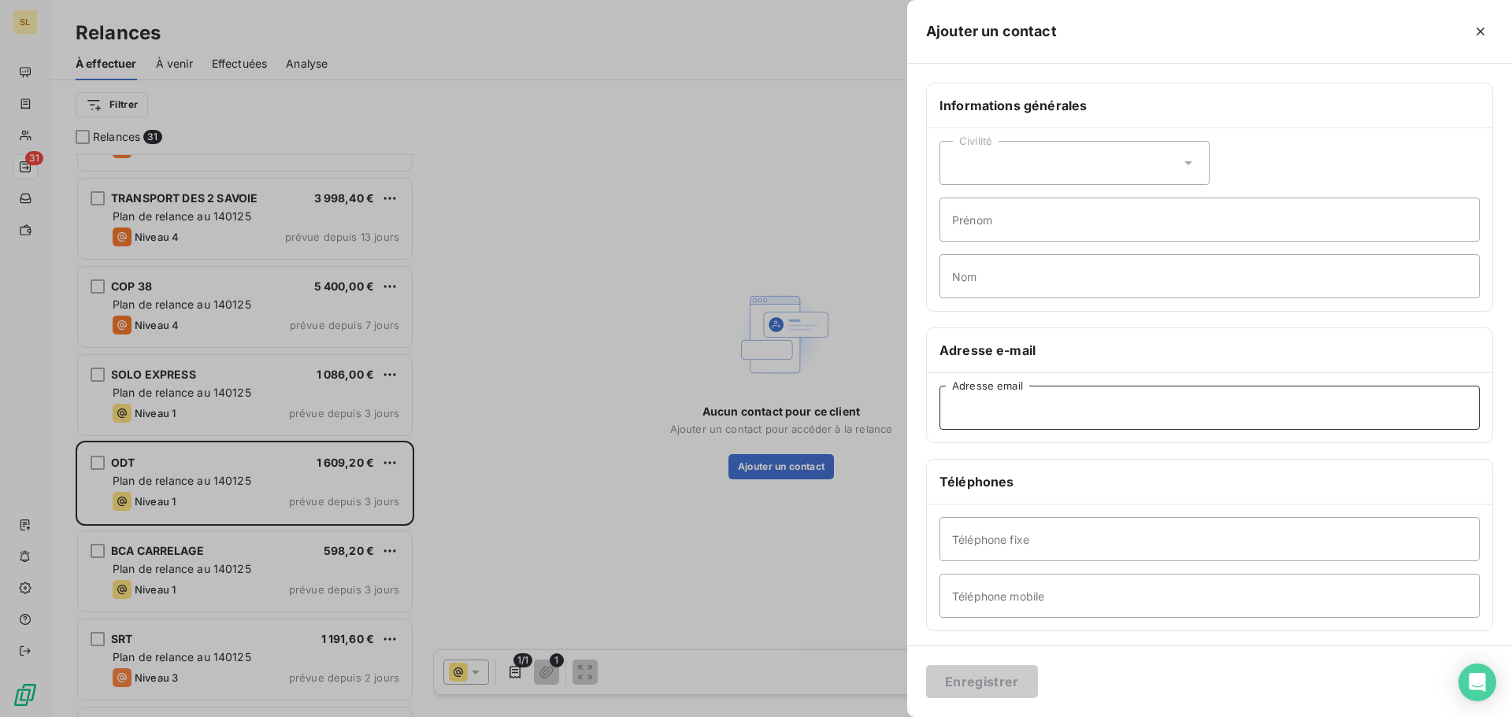
click at [1046, 394] on input "Adresse email" at bounding box center [1209, 408] width 540 height 44
paste input "[EMAIL_ADDRESS][DOMAIN_NAME]"
type input "[EMAIL_ADDRESS][DOMAIN_NAME]"
click at [991, 677] on button "Enregistrer" at bounding box center [982, 681] width 112 height 33
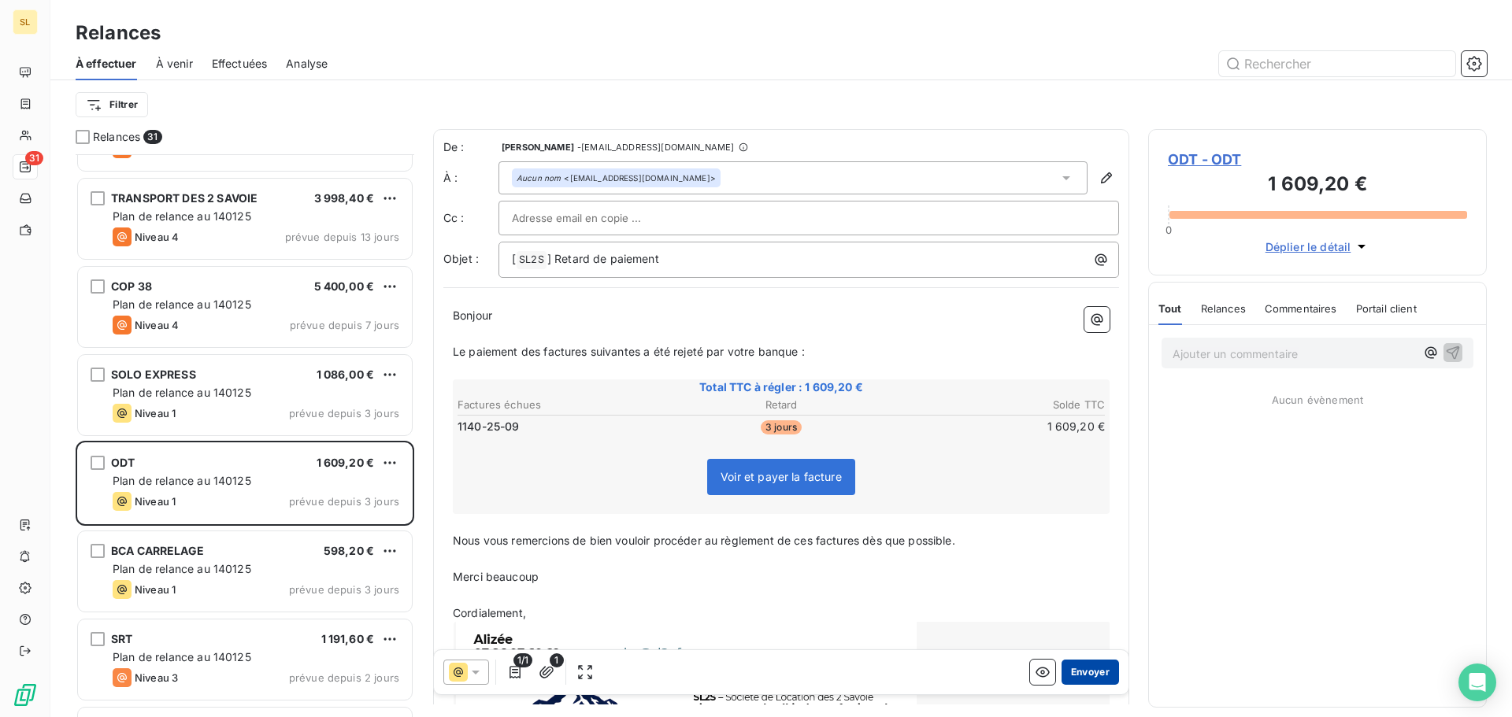
click at [1084, 675] on button "Envoyer" at bounding box center [1089, 672] width 57 height 25
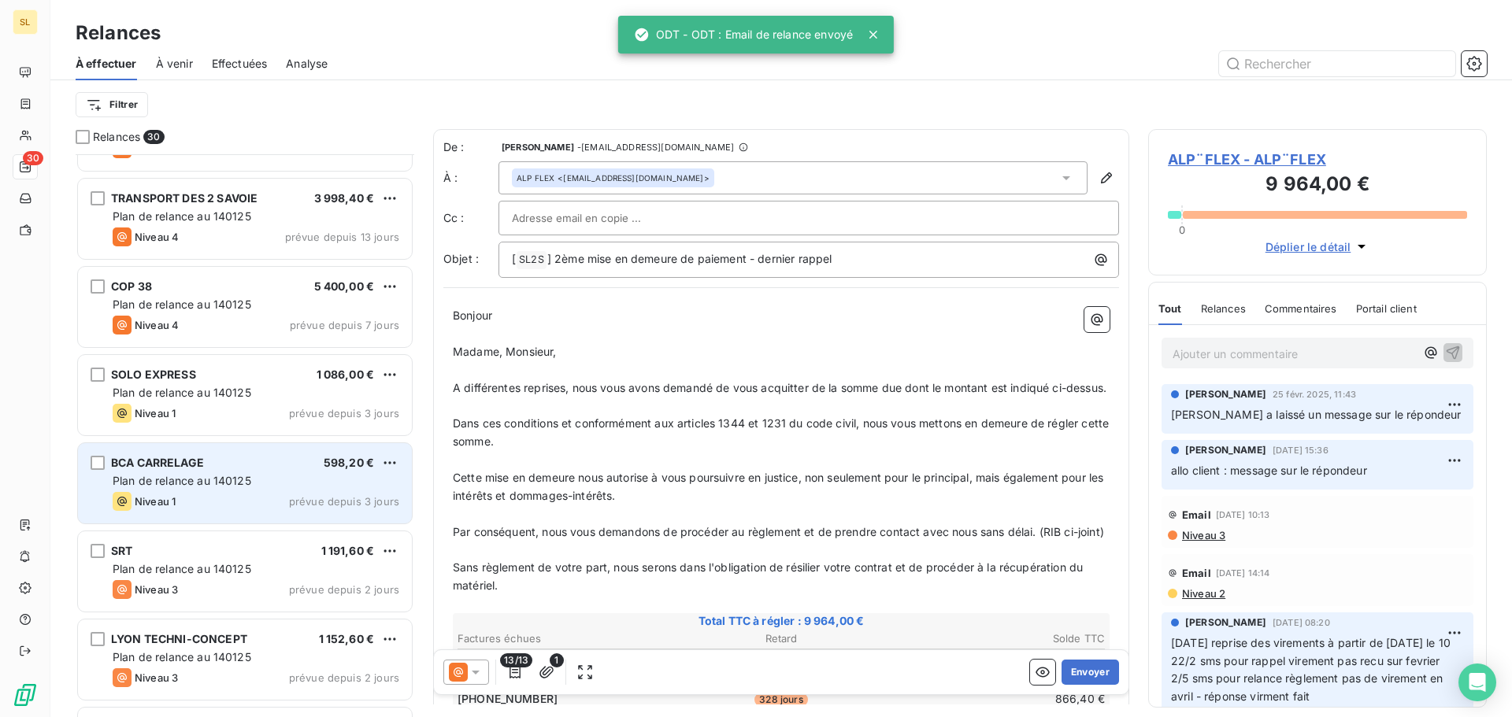
click at [298, 476] on div "Plan de relance au 140125" at bounding box center [256, 481] width 287 height 16
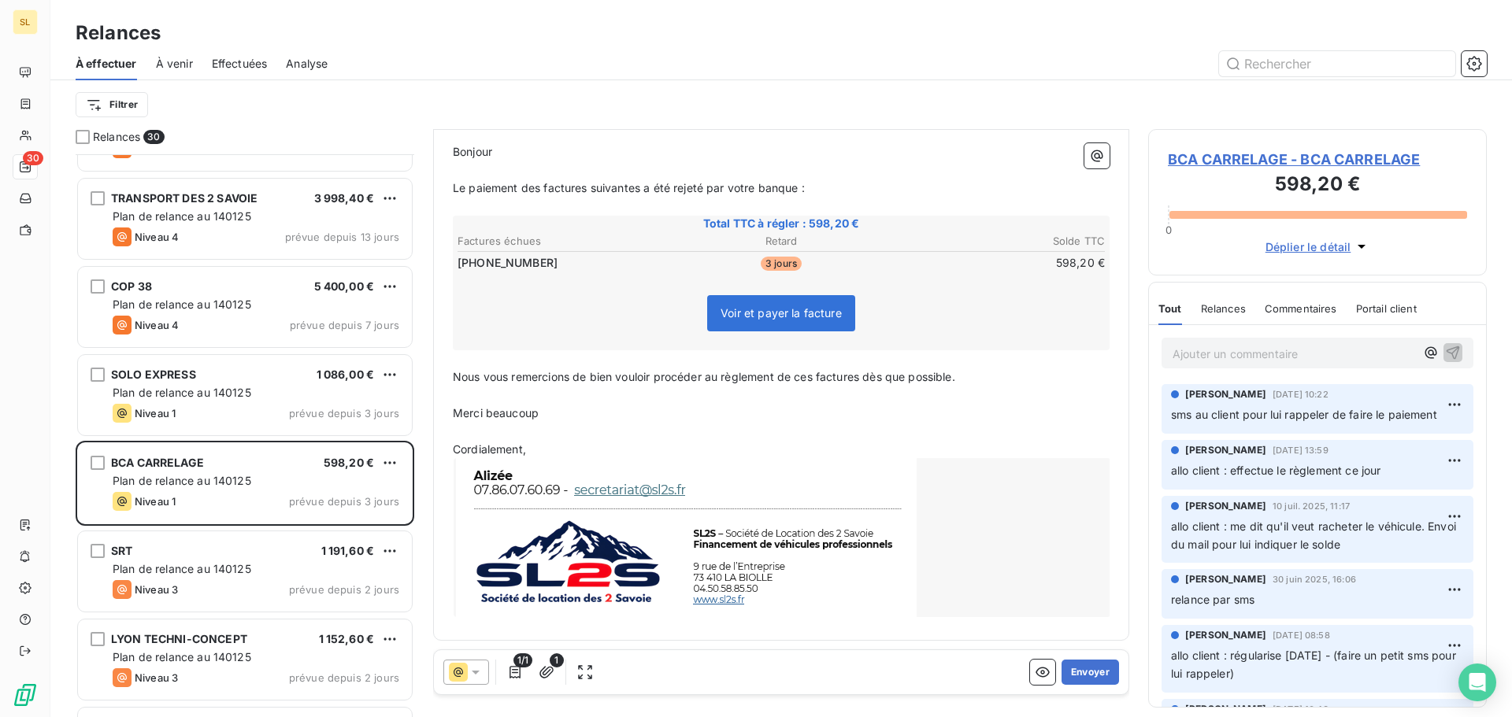
scroll to position [165, 0]
click at [1077, 677] on button "Envoyer" at bounding box center [1089, 672] width 57 height 25
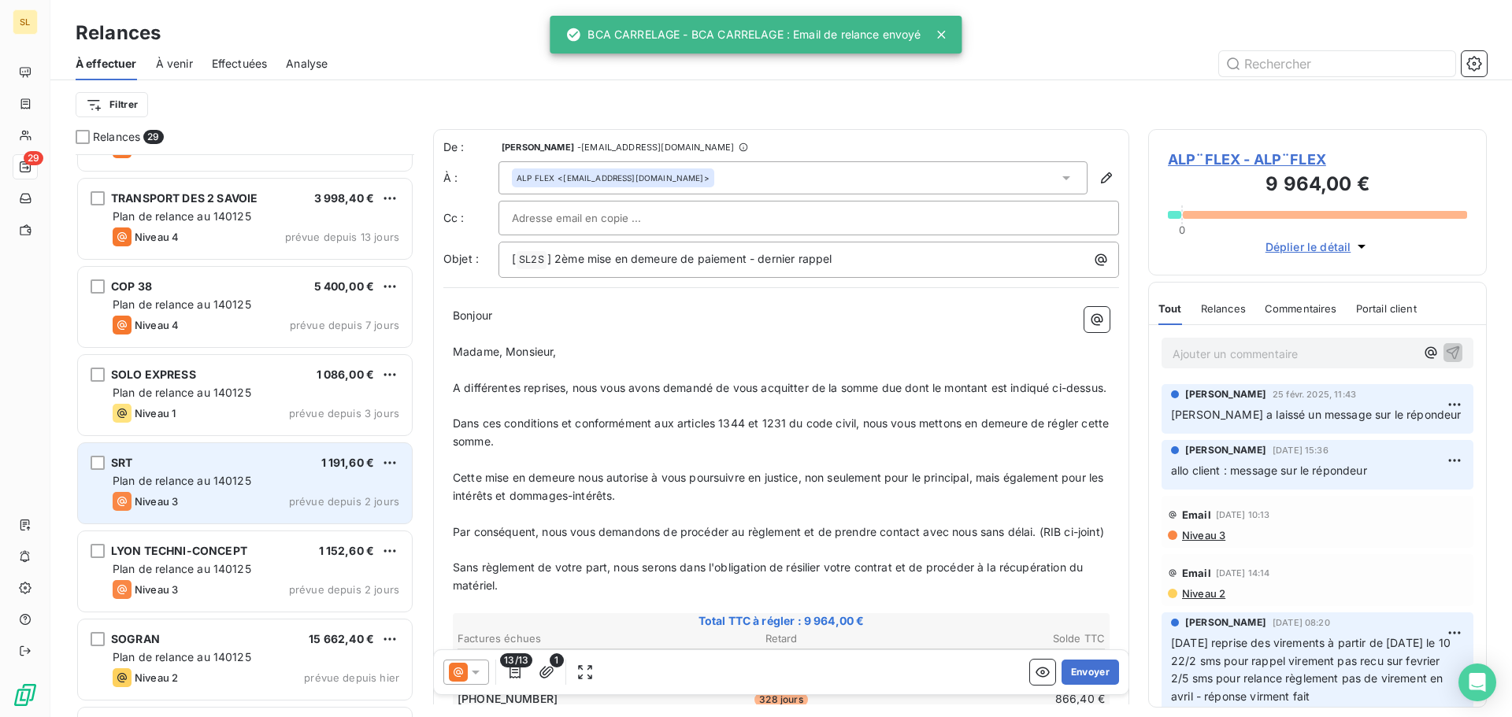
click at [213, 467] on div "SRT 1 191,60 €" at bounding box center [256, 463] width 287 height 14
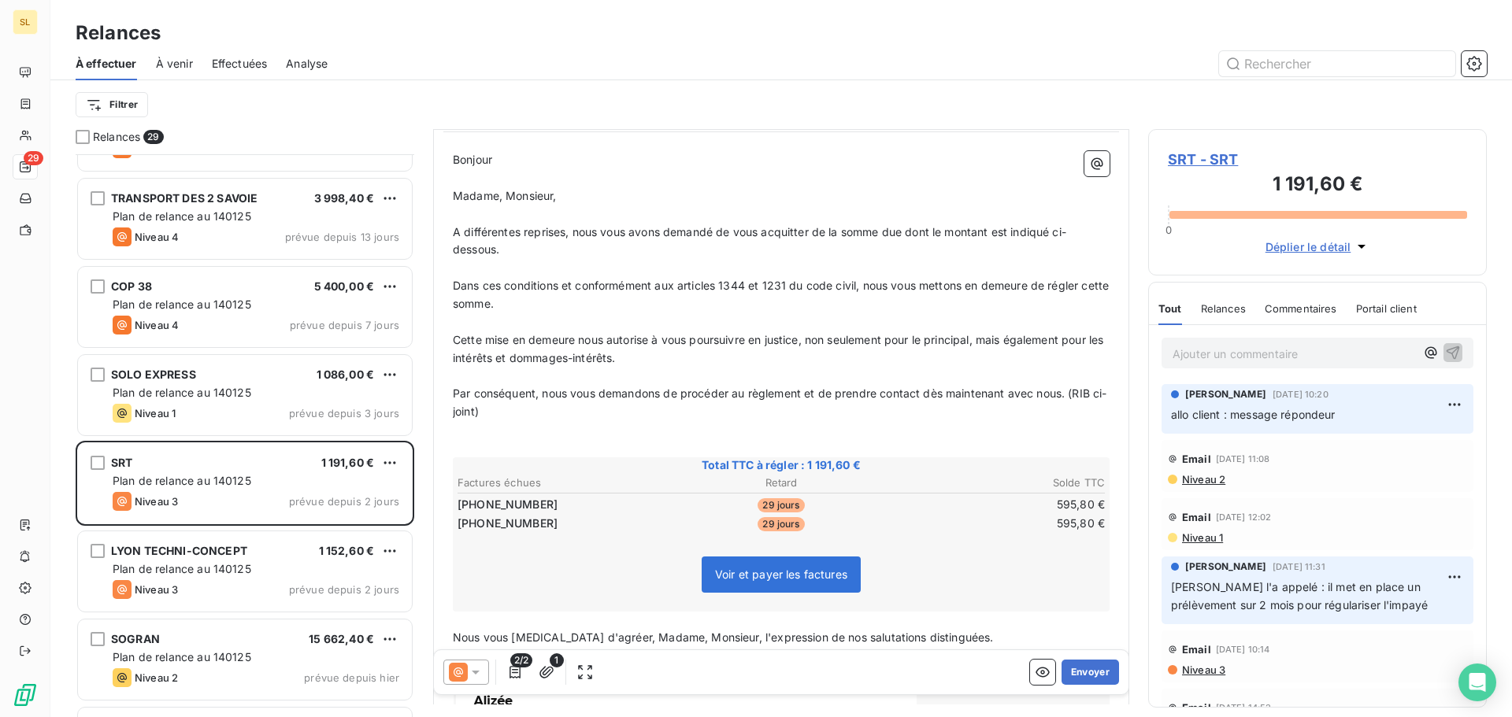
scroll to position [158, 0]
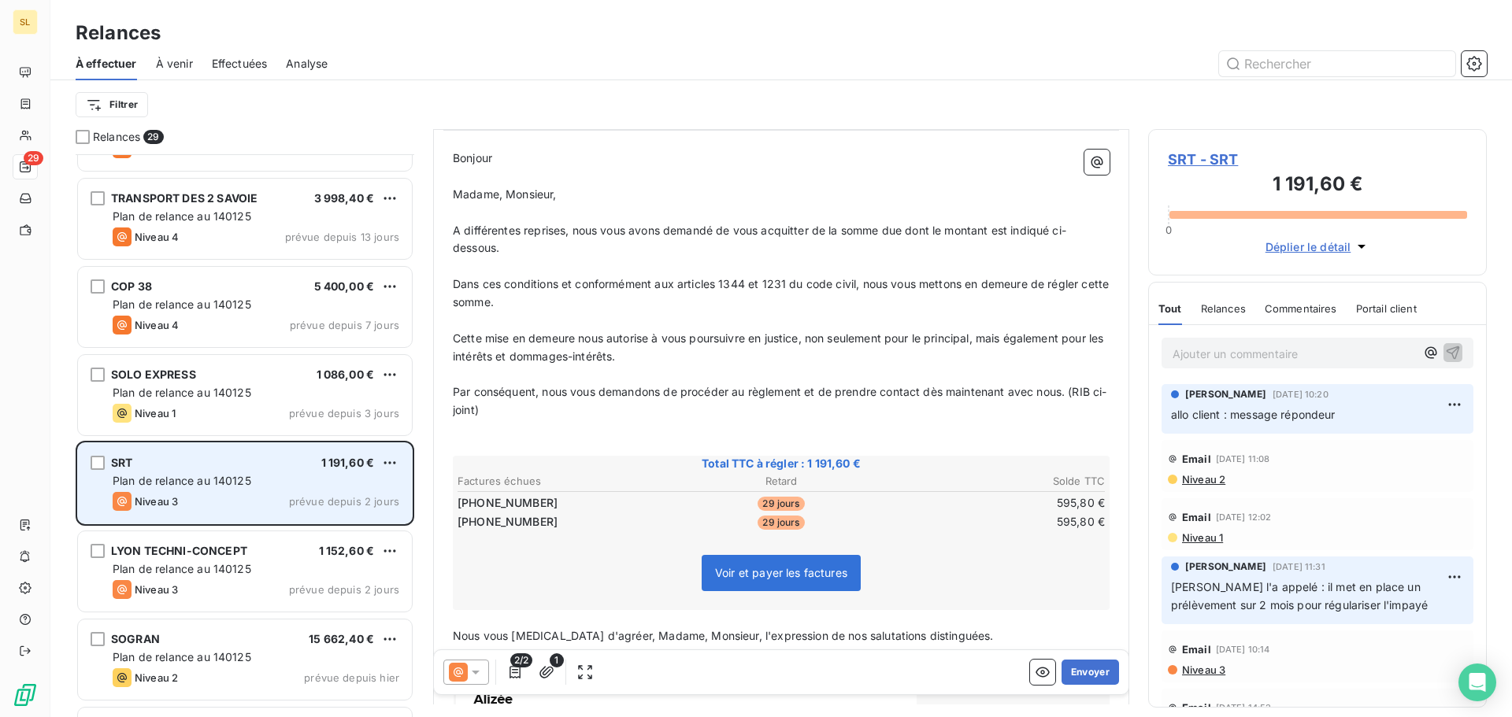
click at [189, 502] on div "Niveau 3 prévue depuis 2 jours" at bounding box center [256, 501] width 287 height 19
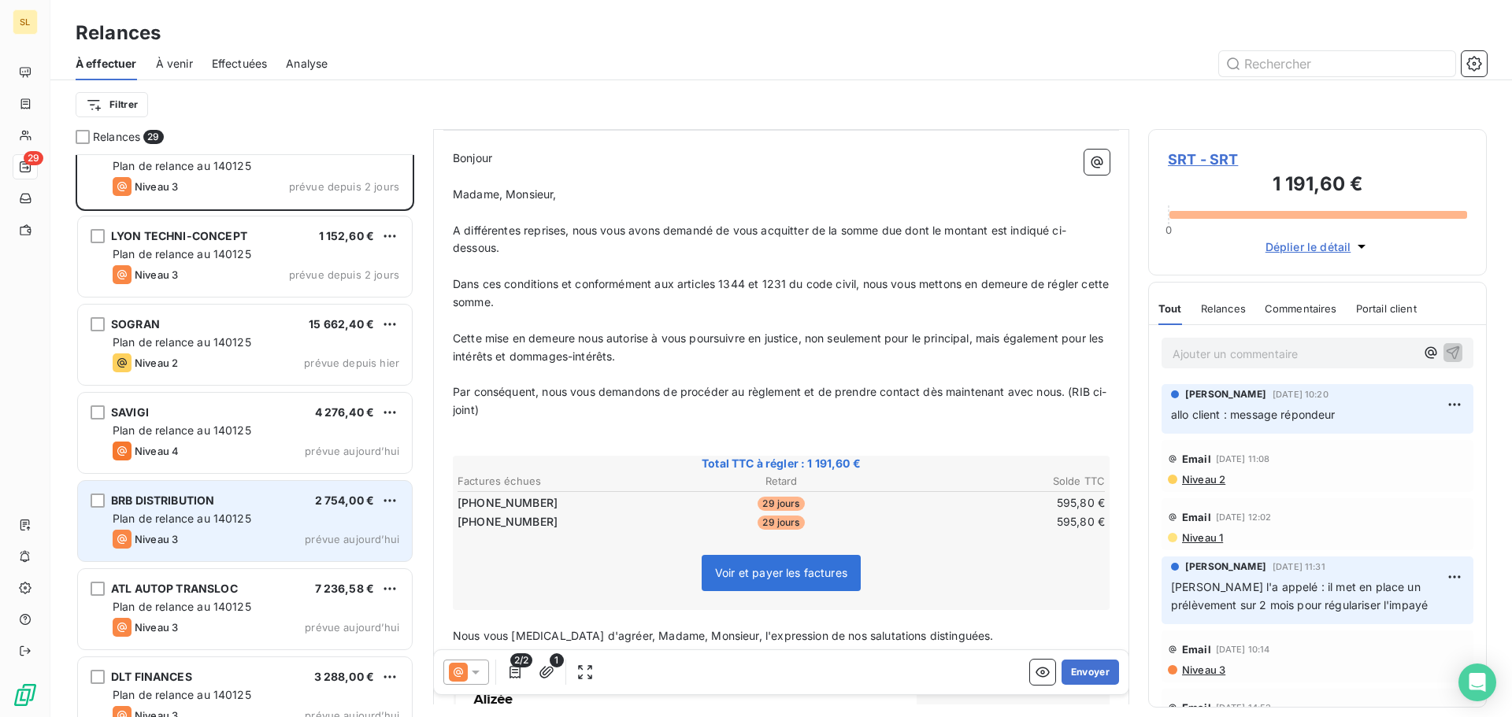
scroll to position [1995, 0]
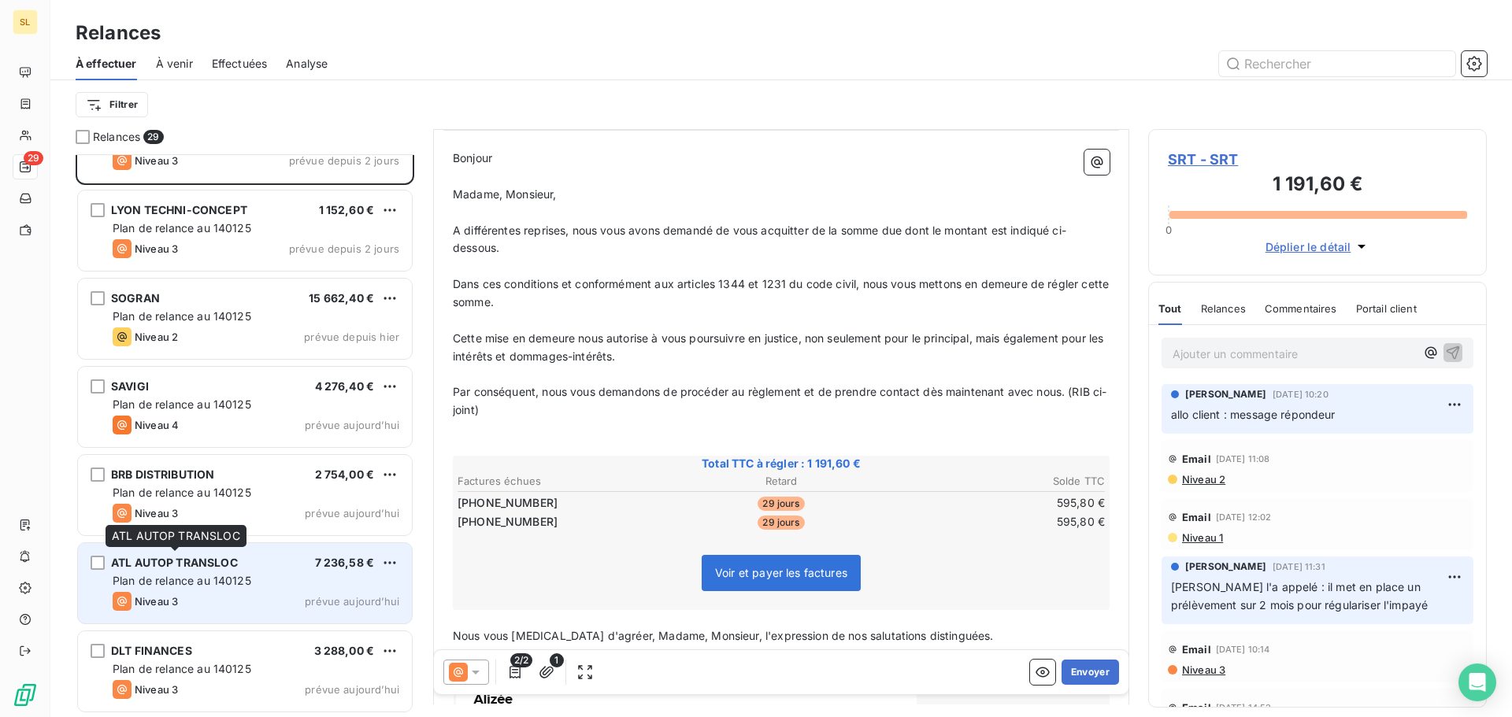
click at [202, 567] on span "ATL AUTOP TRANSLOC" at bounding box center [174, 562] width 127 height 13
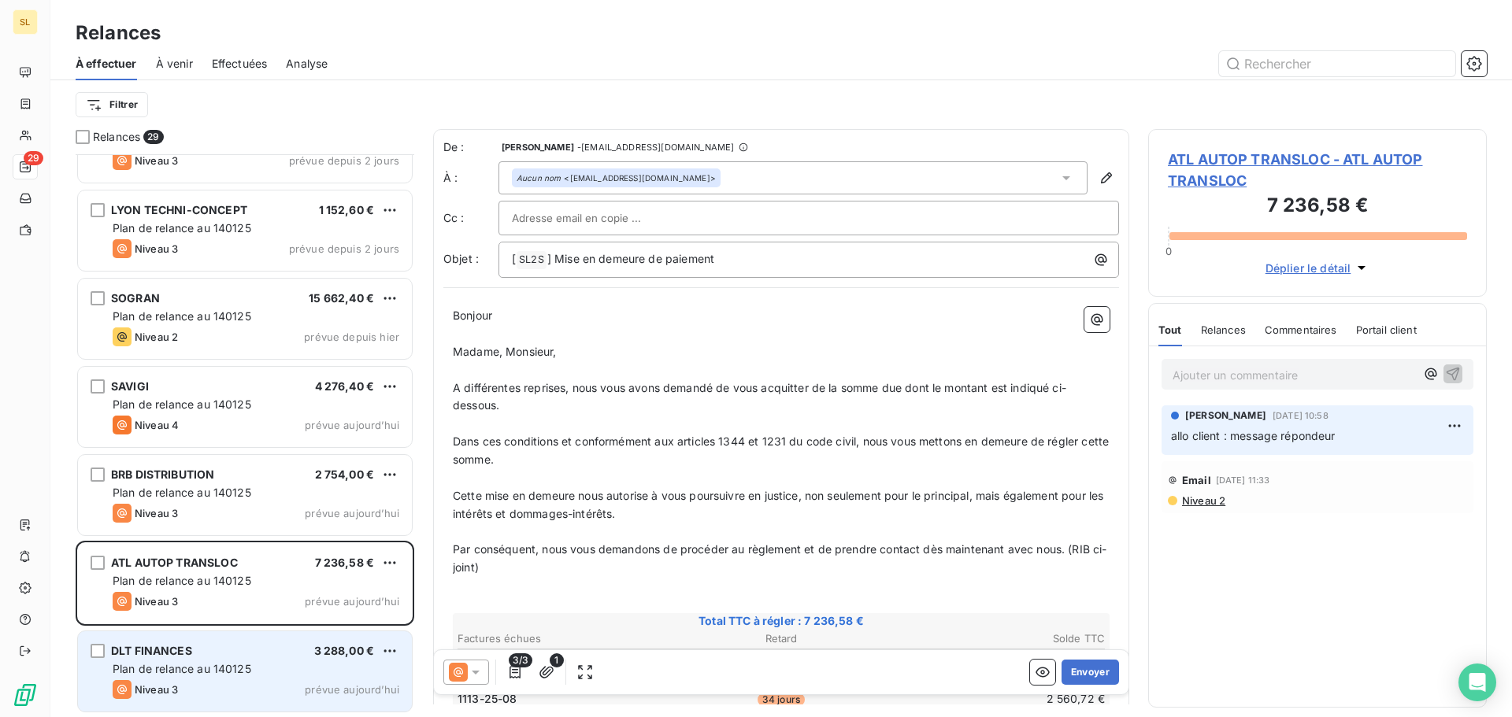
click at [162, 667] on span "Plan de relance au 140125" at bounding box center [182, 668] width 139 height 13
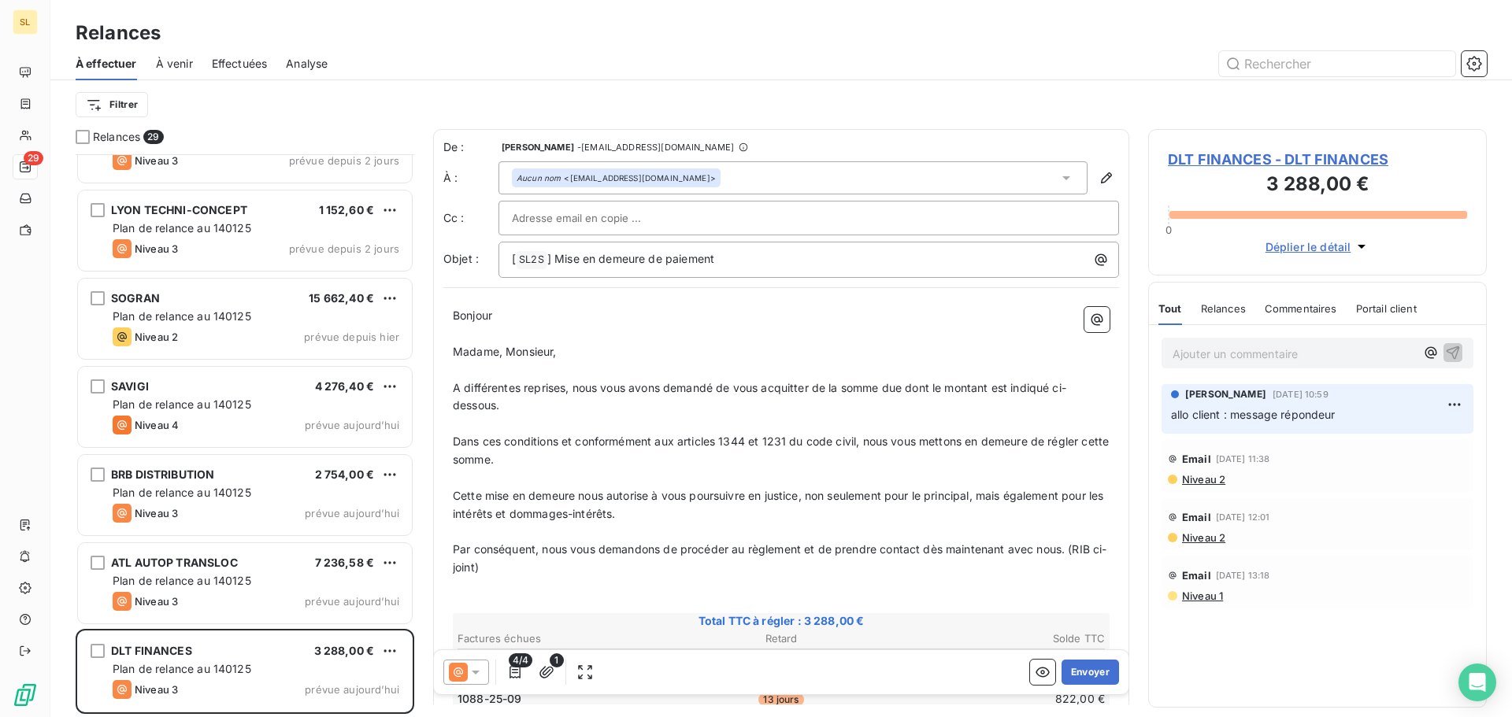
click at [1295, 356] on p "Ajouter un commentaire ﻿" at bounding box center [1293, 354] width 243 height 20
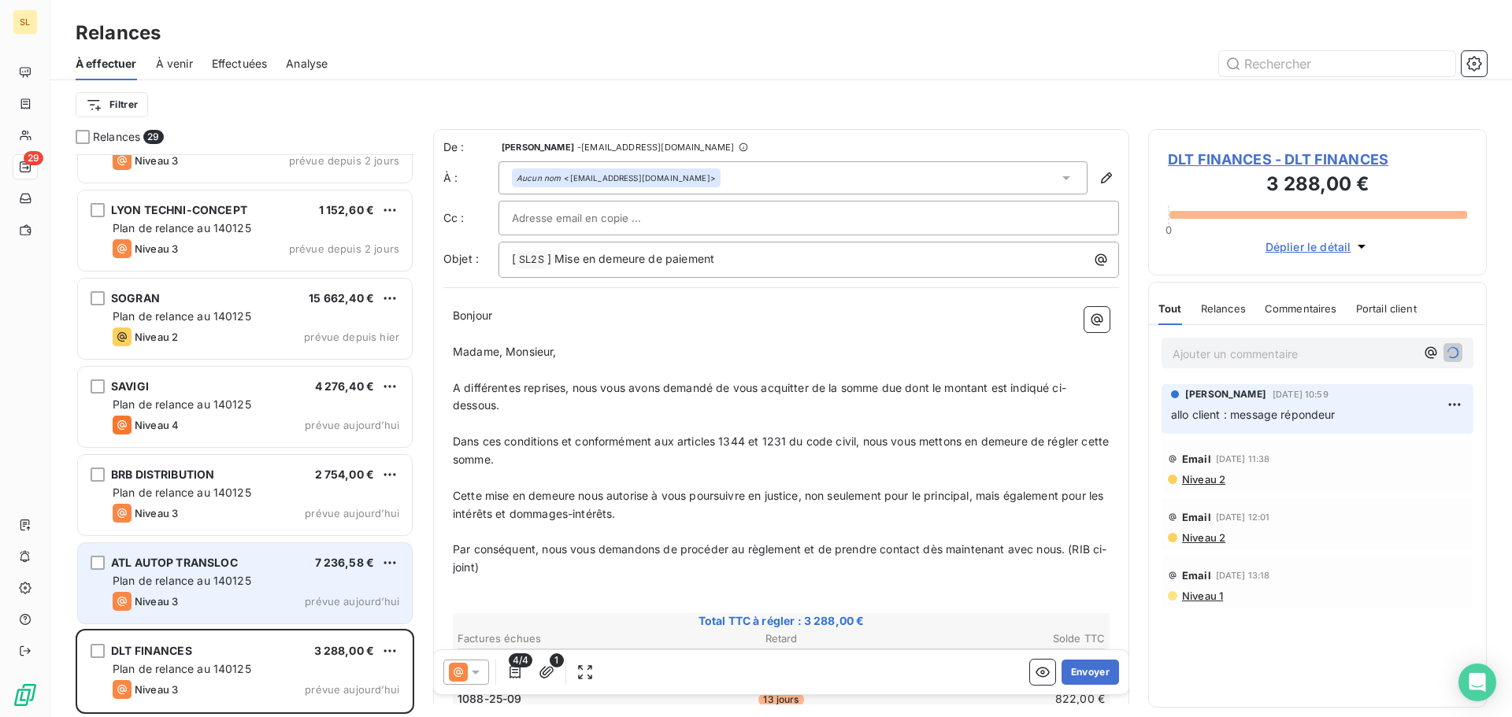
click at [202, 578] on span "Plan de relance au 140125" at bounding box center [182, 580] width 139 height 13
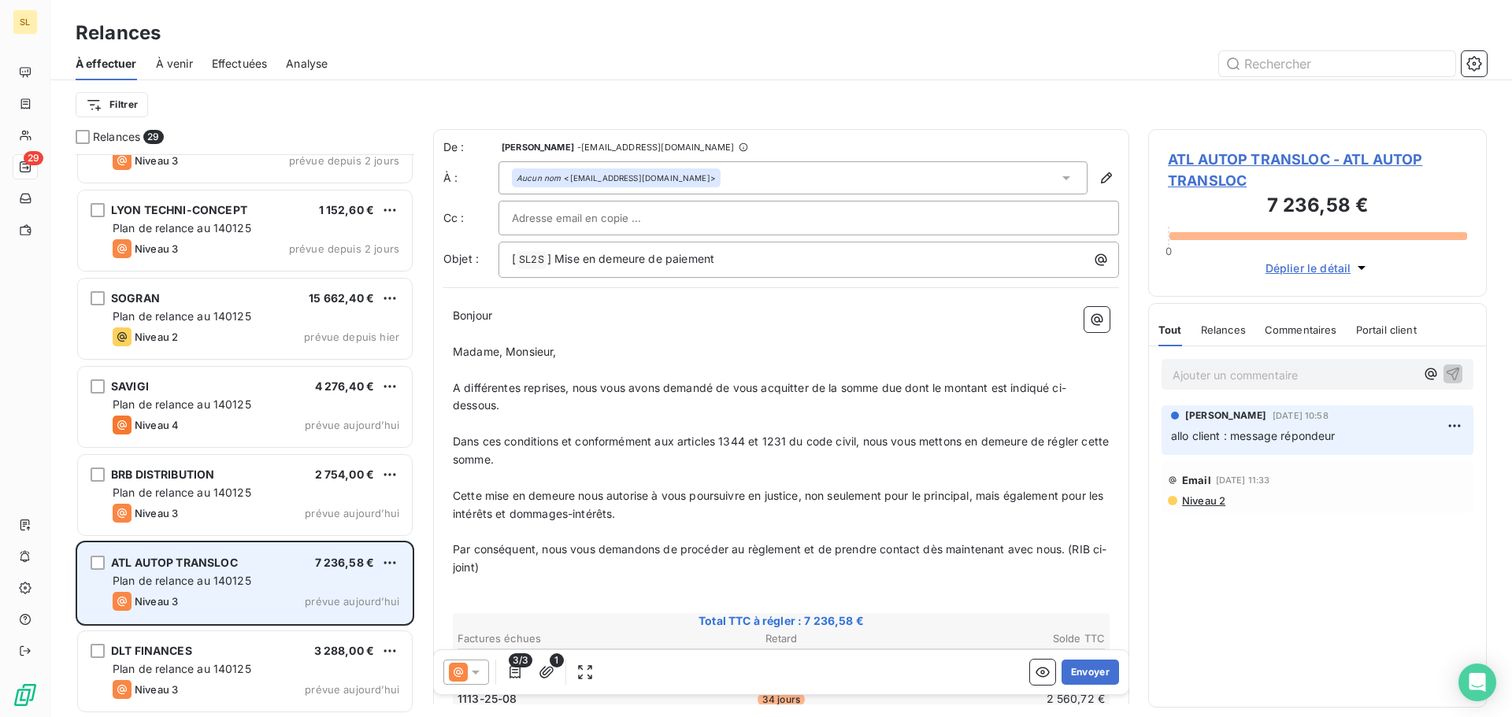
click at [202, 578] on span "Plan de relance au 140125" at bounding box center [182, 580] width 139 height 13
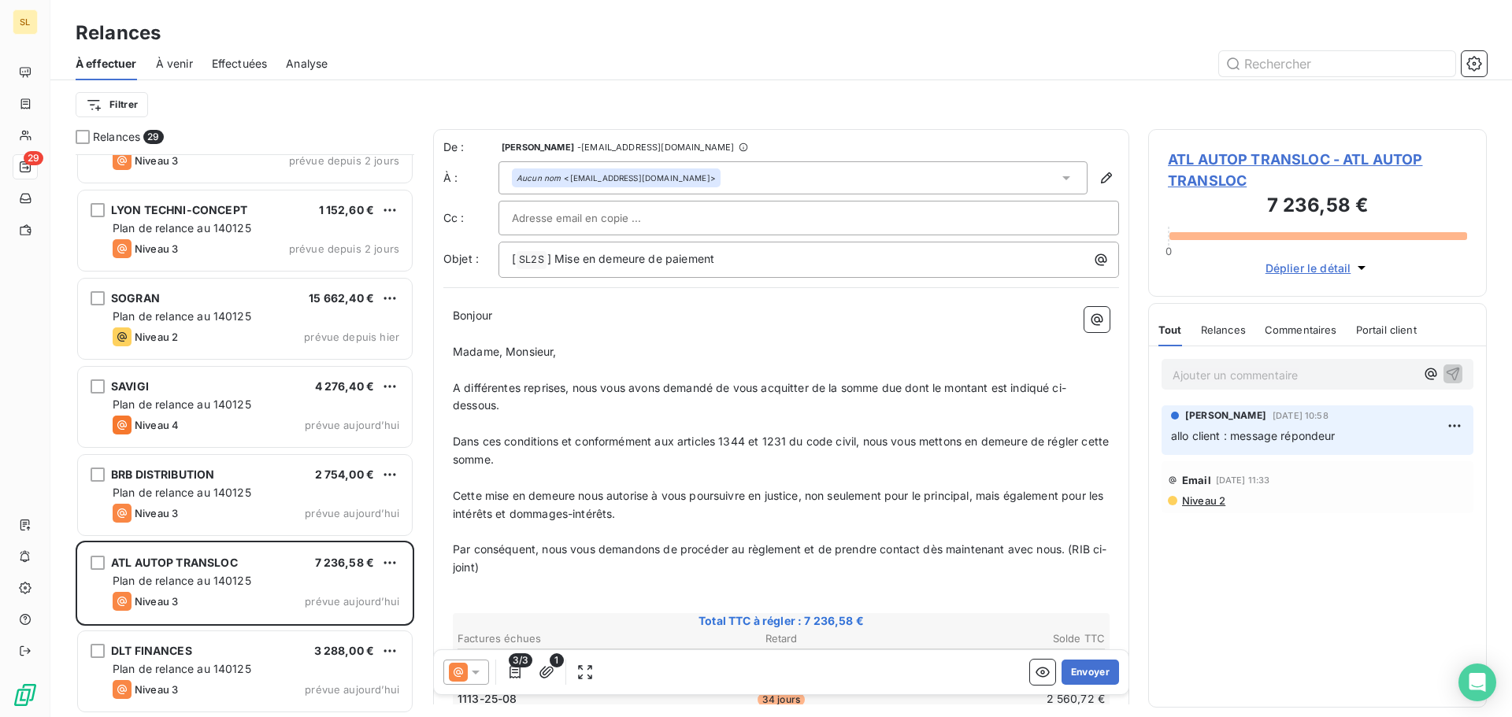
click at [1296, 380] on p "Ajouter un commentaire ﻿" at bounding box center [1293, 375] width 243 height 20
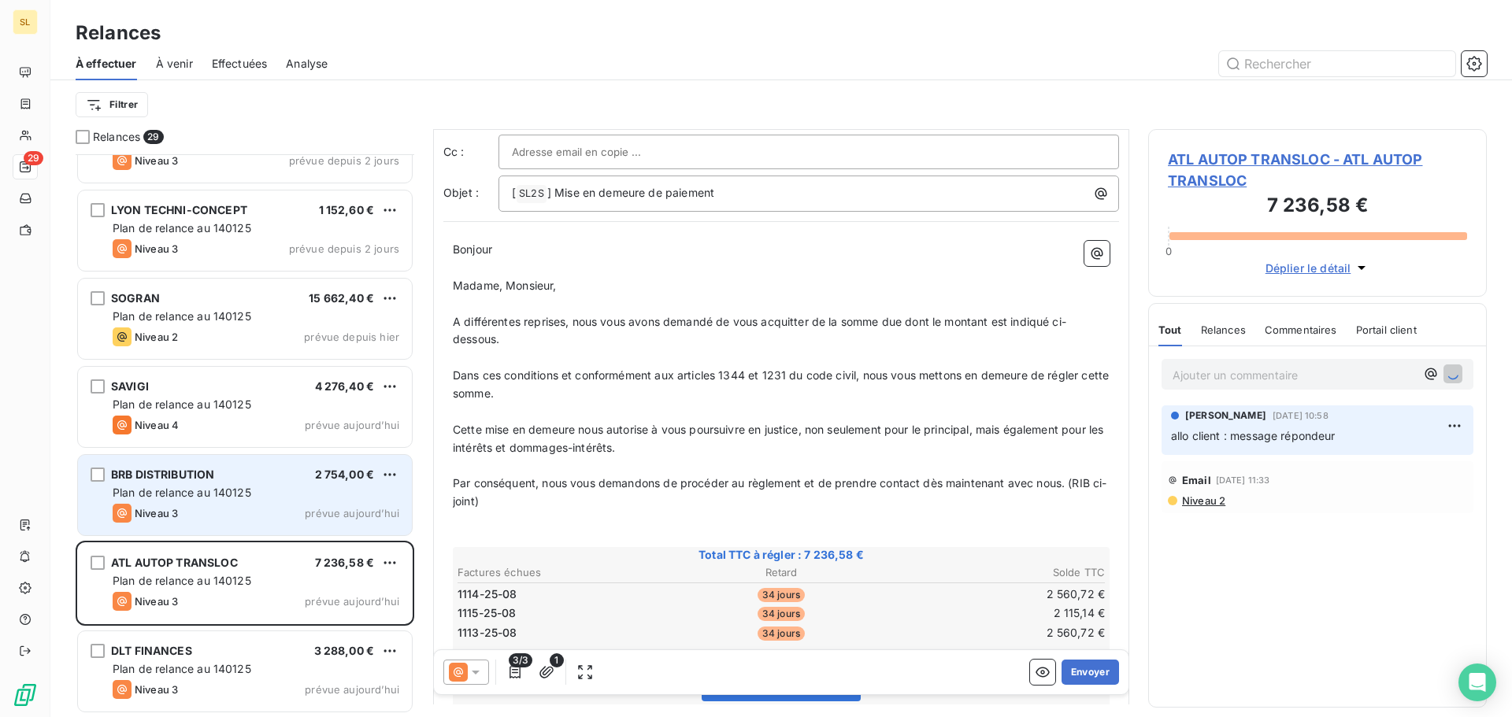
scroll to position [158, 0]
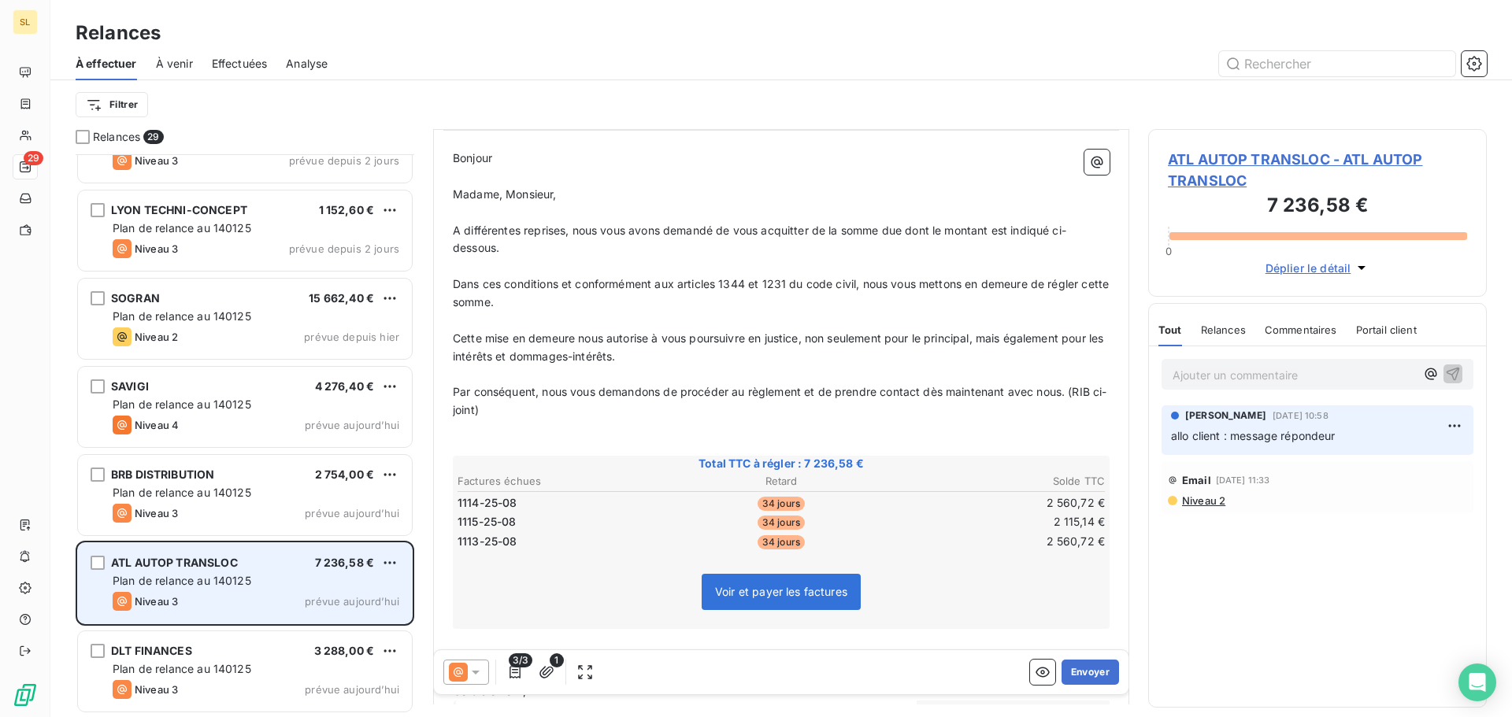
click at [161, 587] on span "Plan de relance au 140125" at bounding box center [182, 580] width 139 height 13
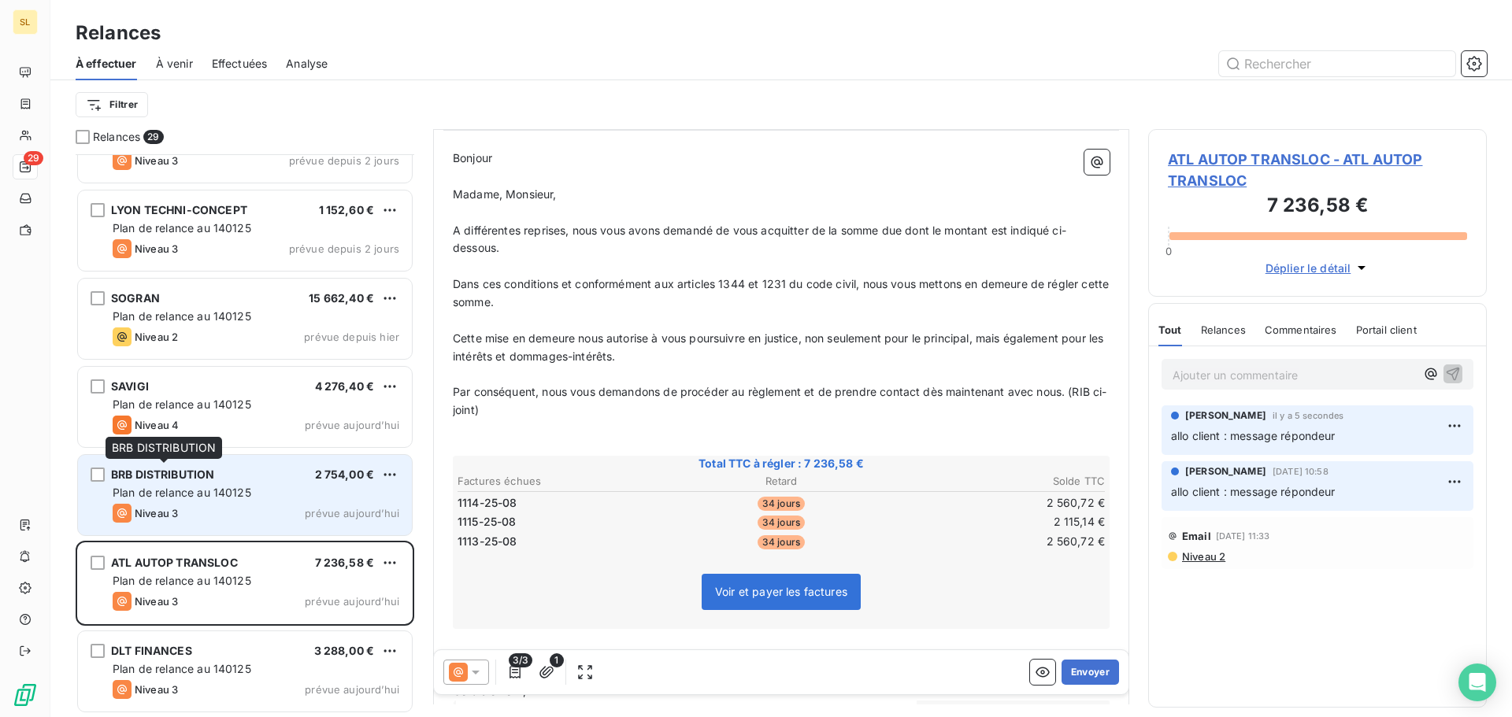
click at [187, 477] on span "BRB DISTRIBUTION" at bounding box center [162, 474] width 103 height 13
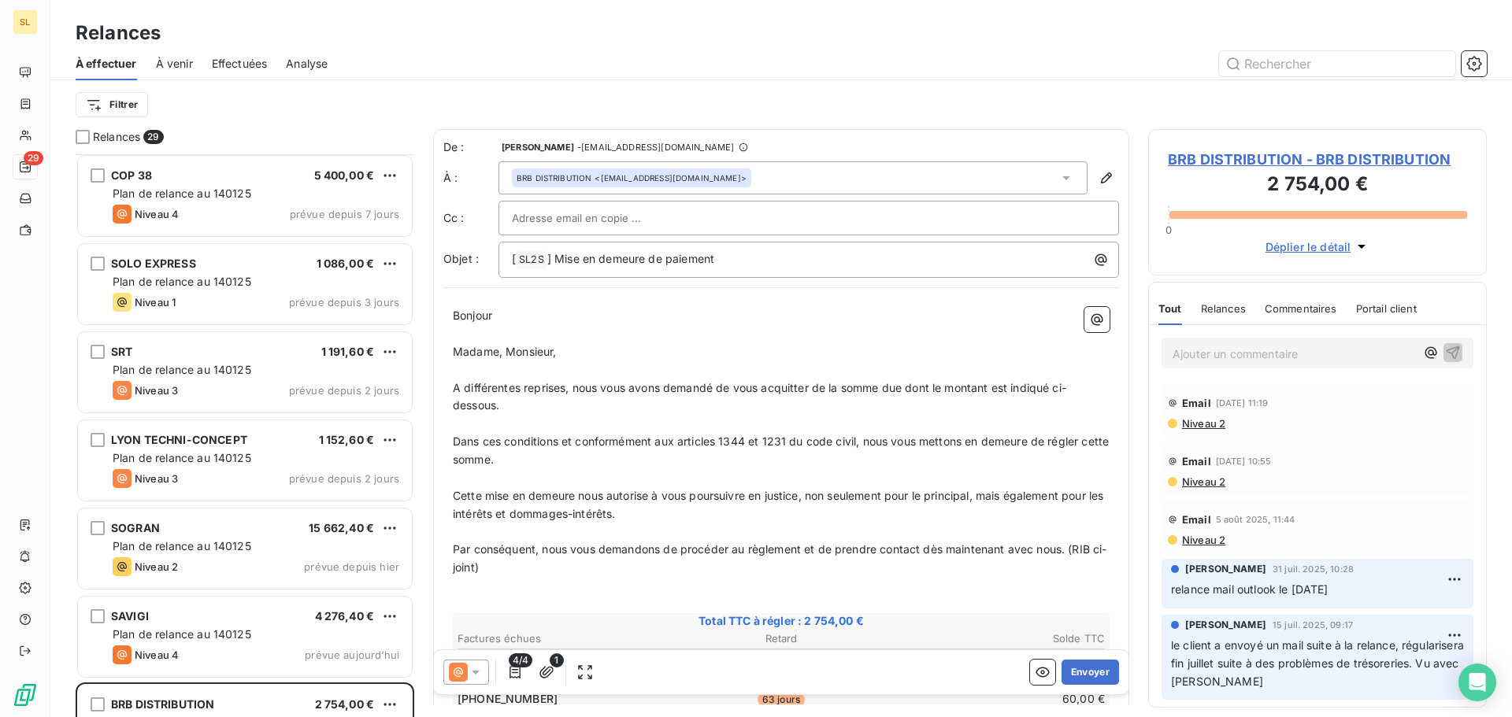
scroll to position [1759, 0]
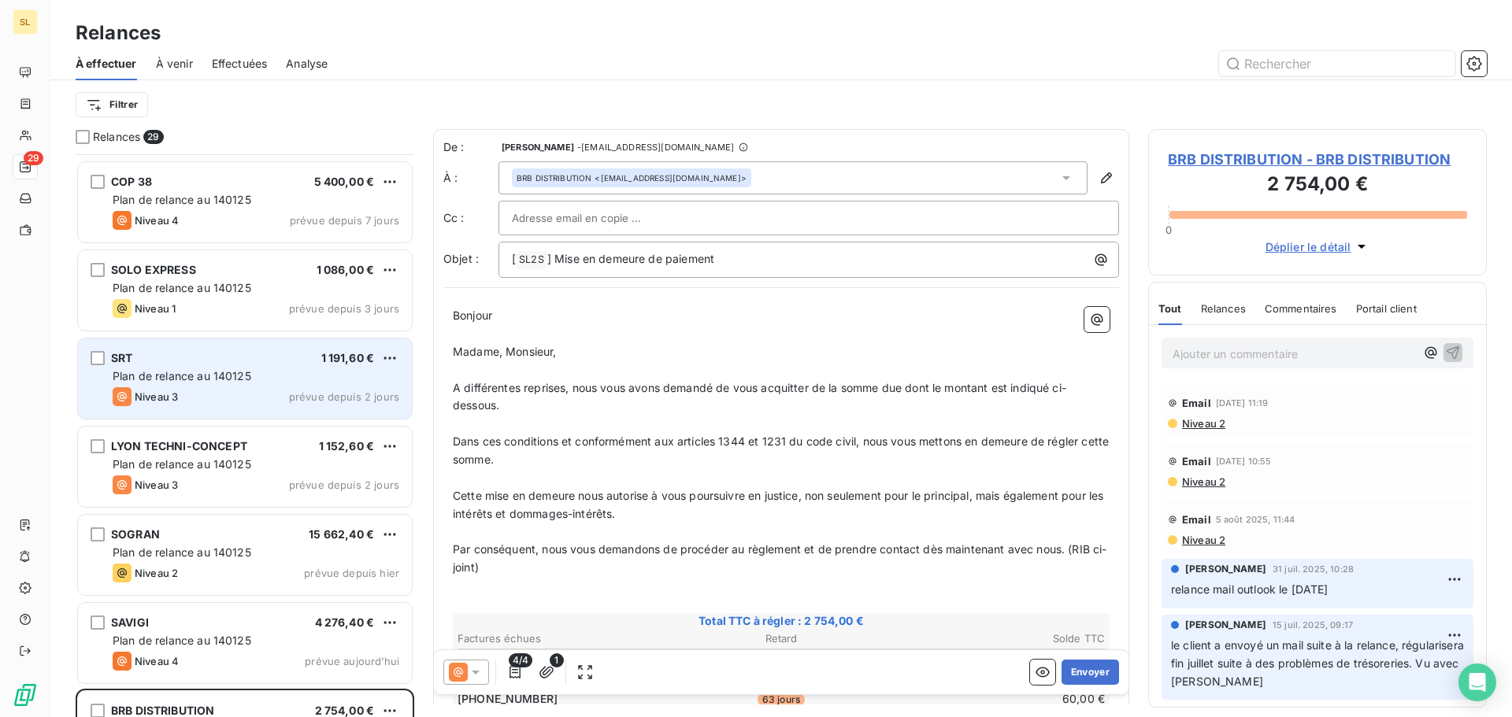
click at [230, 409] on div "SRT 1 191,60 € Plan de relance au 140125 Niveau 3 prévue depuis 2 jours" at bounding box center [245, 379] width 334 height 80
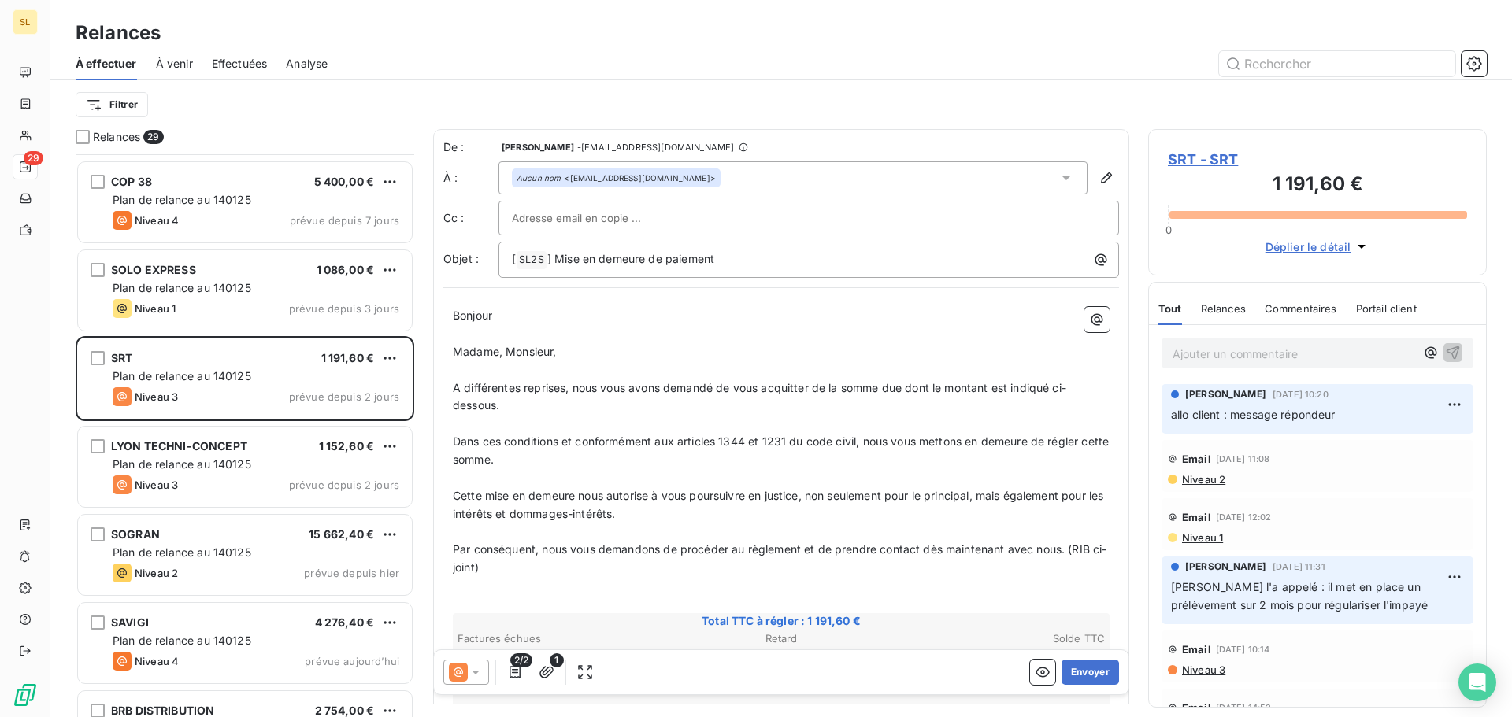
click at [1268, 356] on p "Ajouter un commentaire ﻿" at bounding box center [1293, 354] width 243 height 20
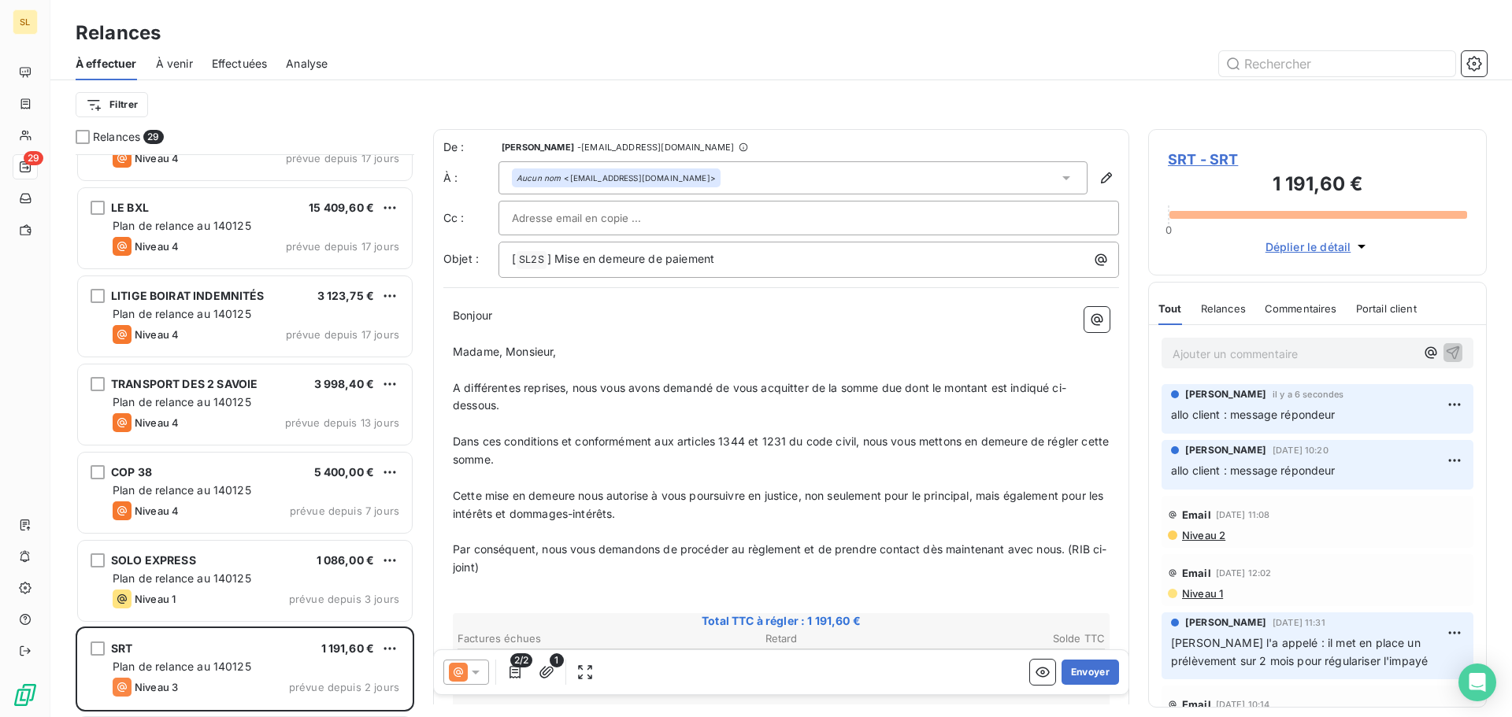
scroll to position [1602, 0]
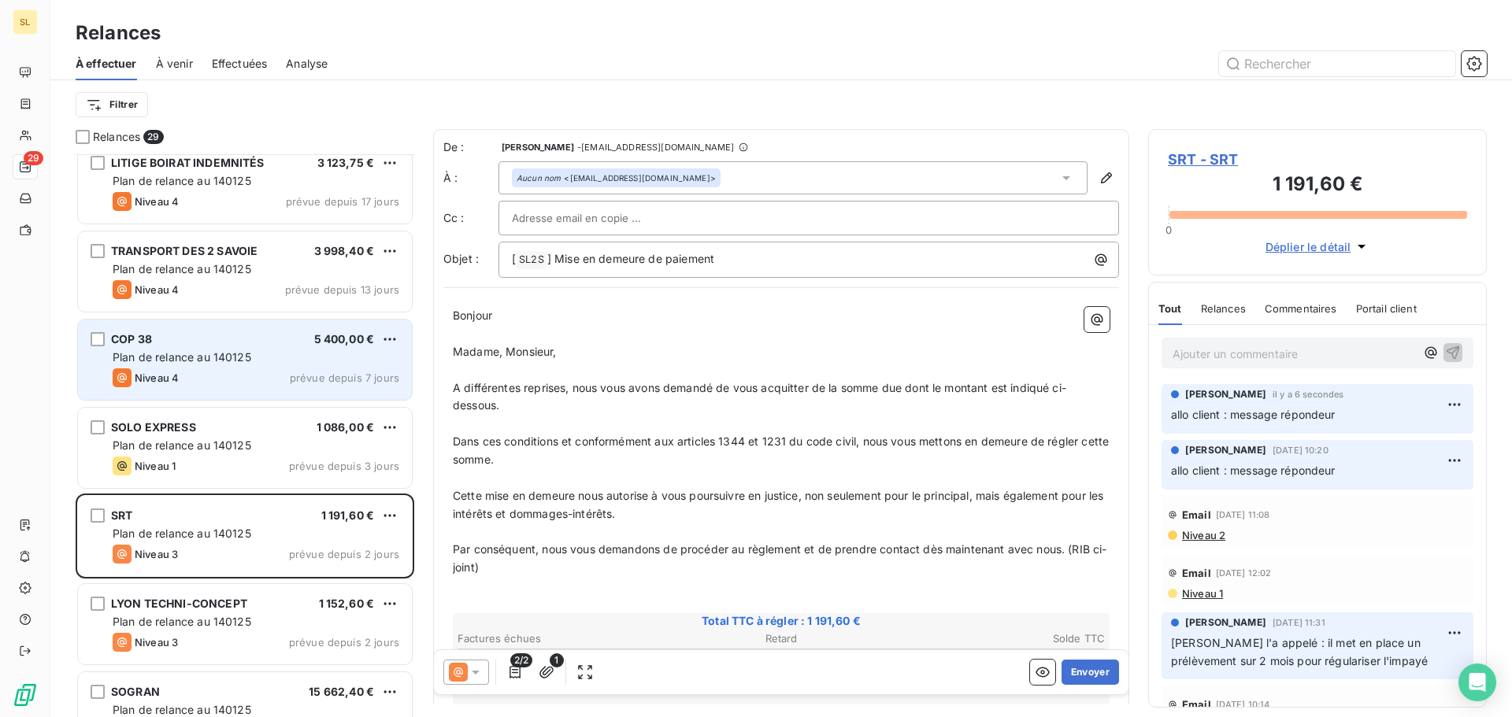
click at [246, 369] on div "Niveau 4 prévue depuis 7 jours" at bounding box center [256, 377] width 287 height 19
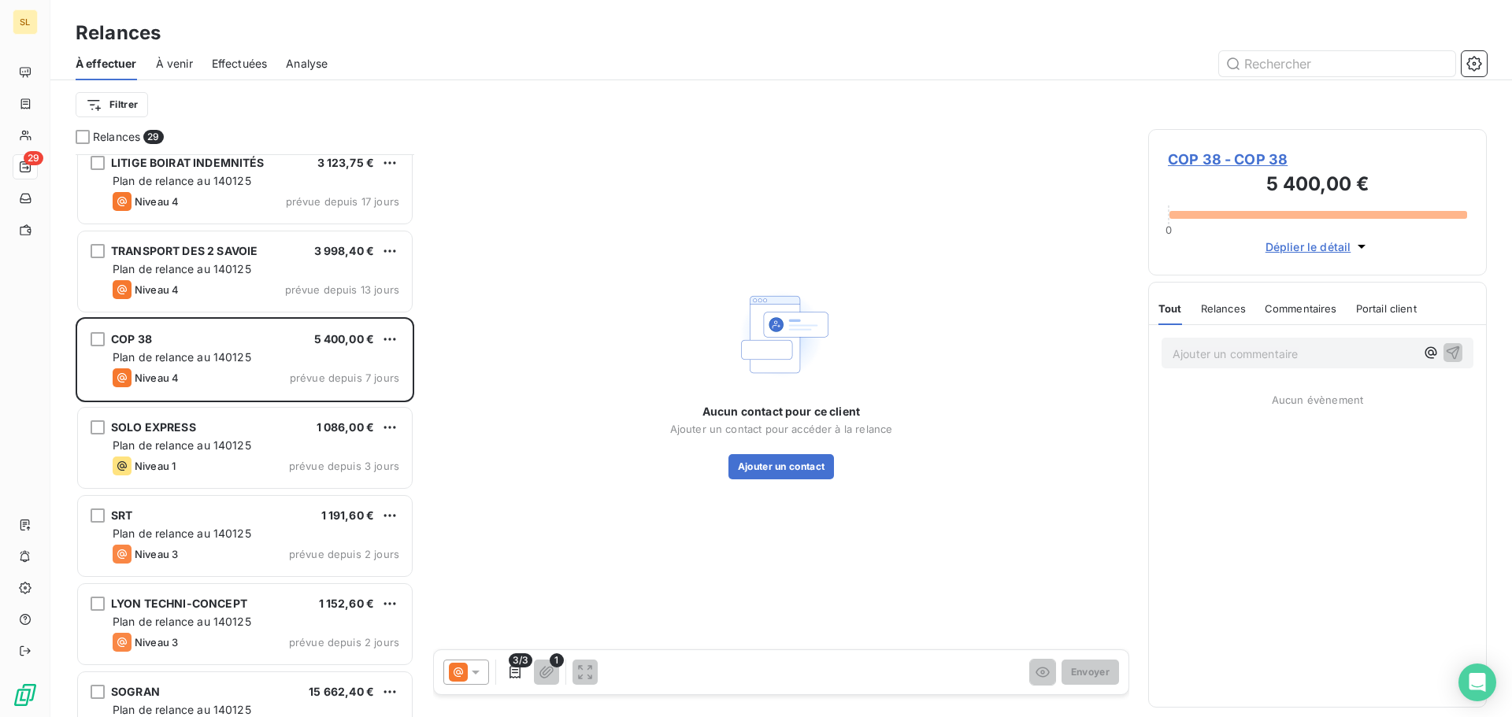
click at [1246, 352] on p "Ajouter un commentaire ﻿" at bounding box center [1293, 354] width 243 height 20
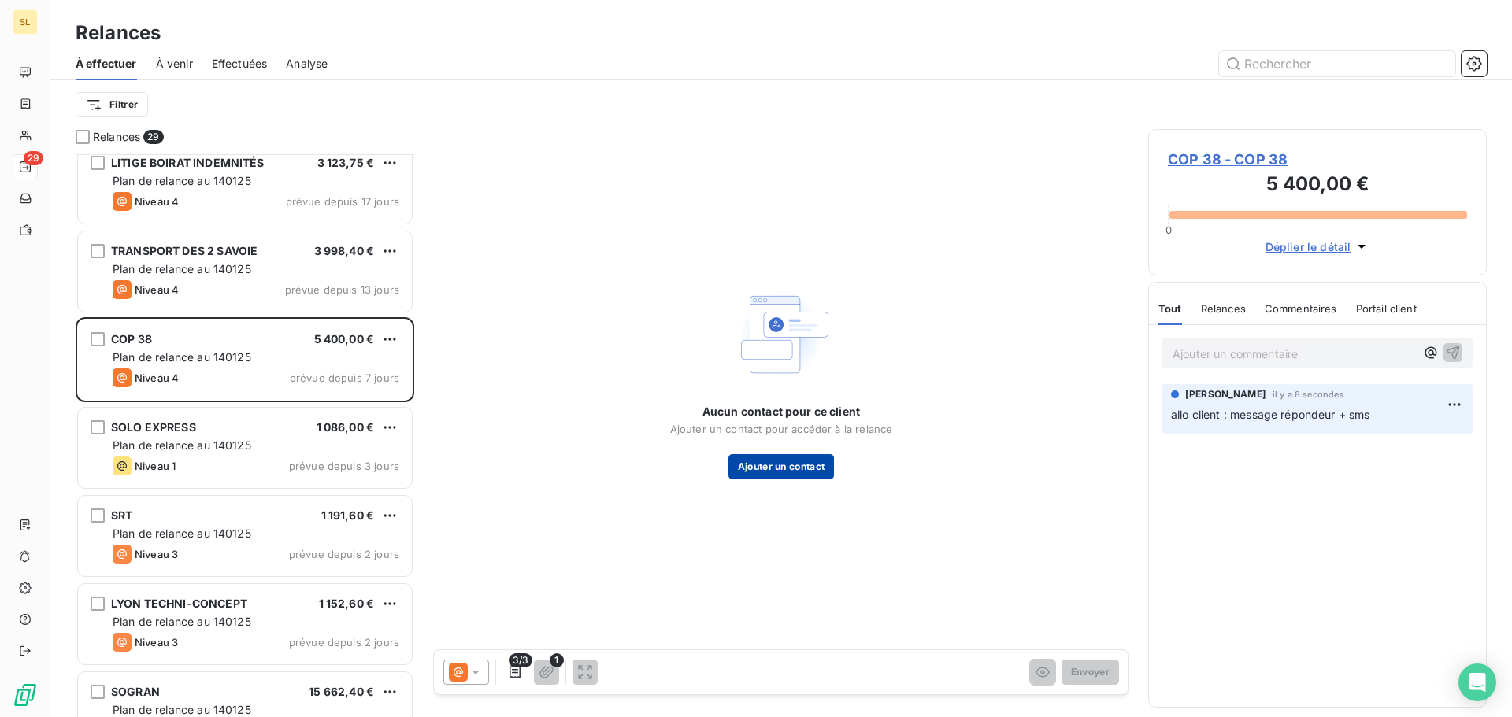
click at [794, 465] on button "Ajouter un contact" at bounding box center [781, 466] width 106 height 25
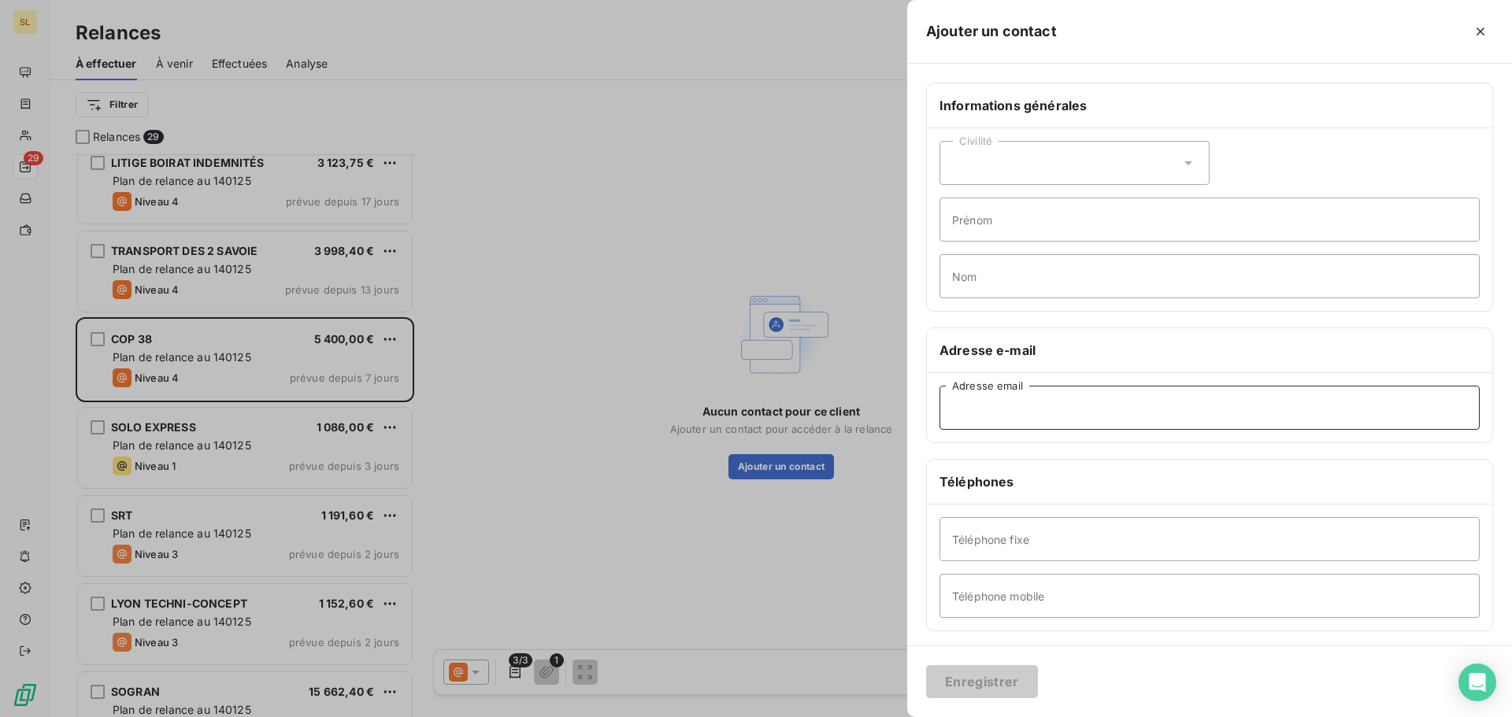
paste input "[EMAIL_ADDRESS][DOMAIN_NAME]"
click at [977, 407] on input "[EMAIL_ADDRESS][DOMAIN_NAME]" at bounding box center [1209, 408] width 540 height 44
type input "[EMAIL_ADDRESS][DOMAIN_NAME]"
click at [926, 665] on button "Enregistrer" at bounding box center [982, 681] width 112 height 33
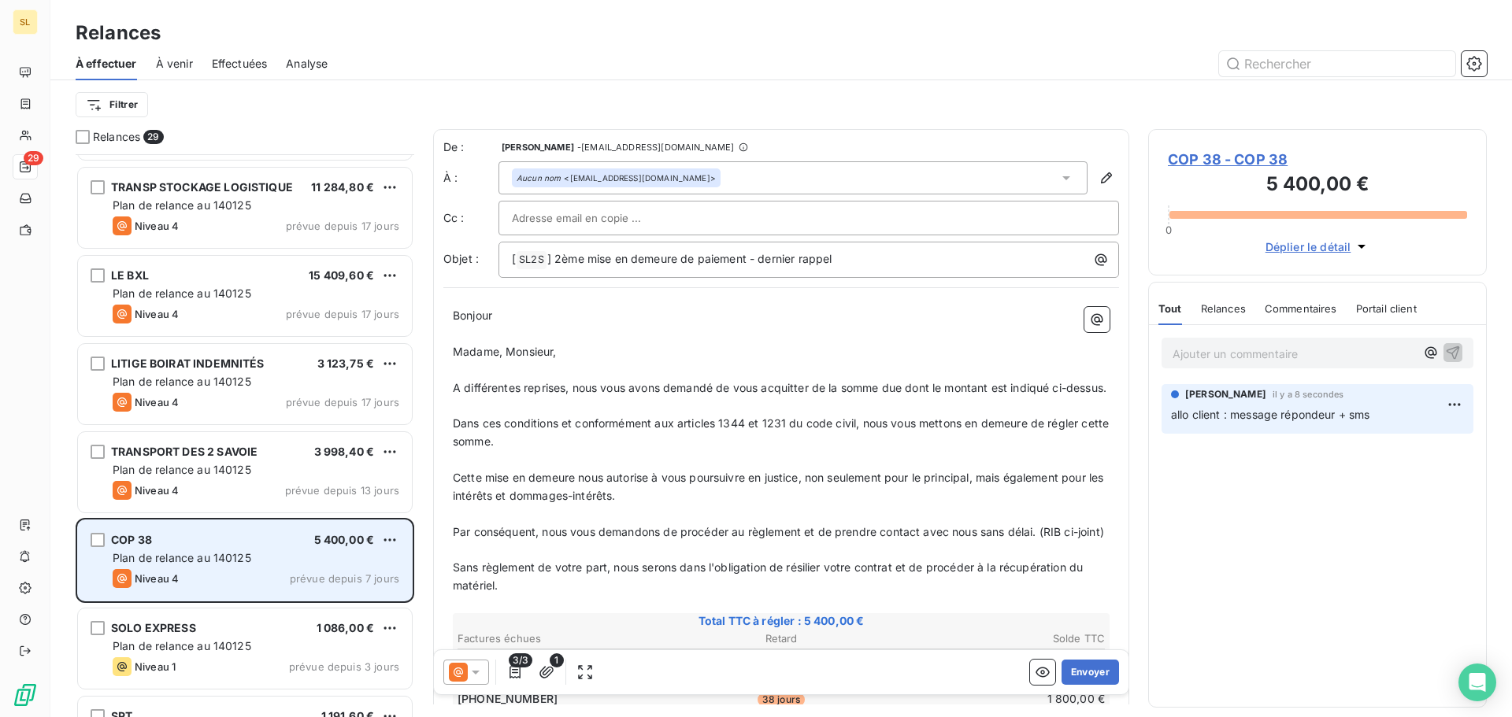
scroll to position [1365, 0]
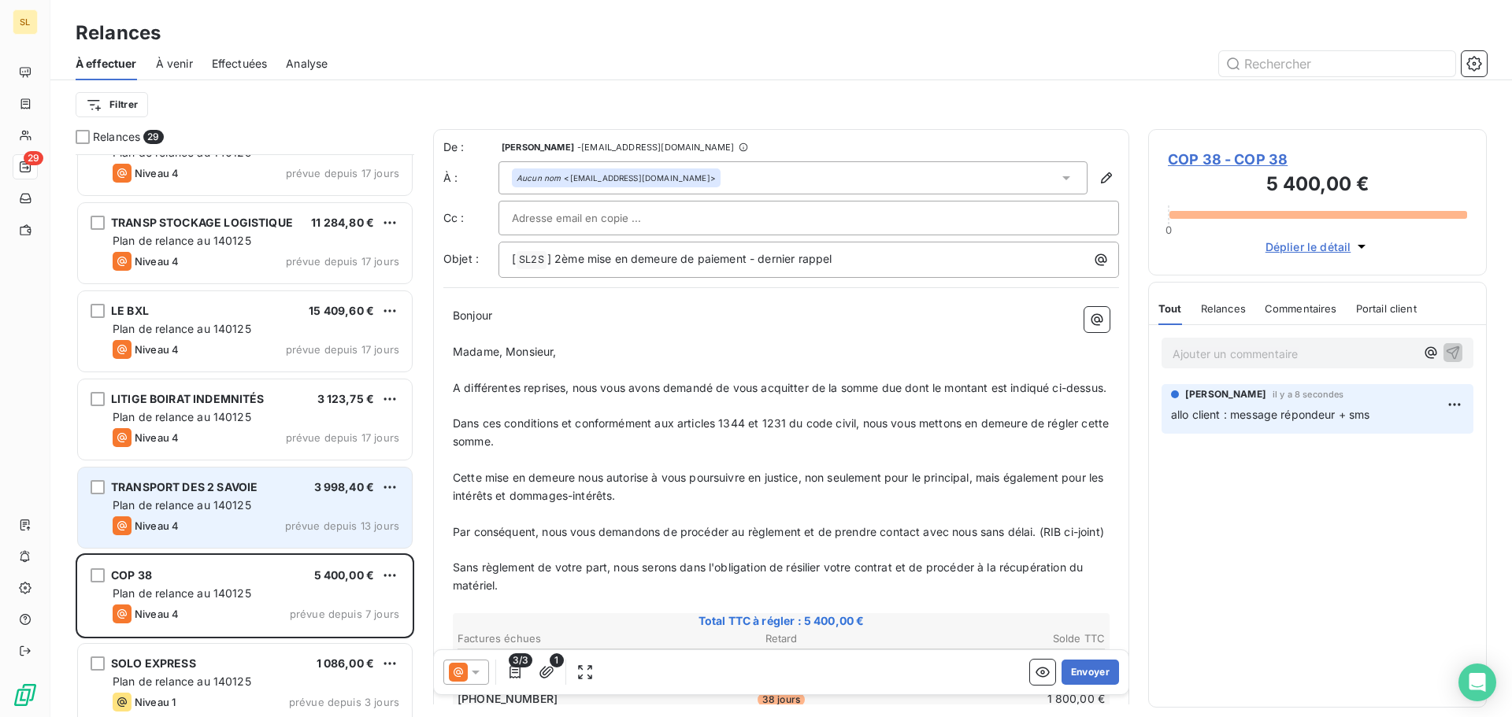
click at [272, 507] on div "Plan de relance au 140125" at bounding box center [256, 506] width 287 height 16
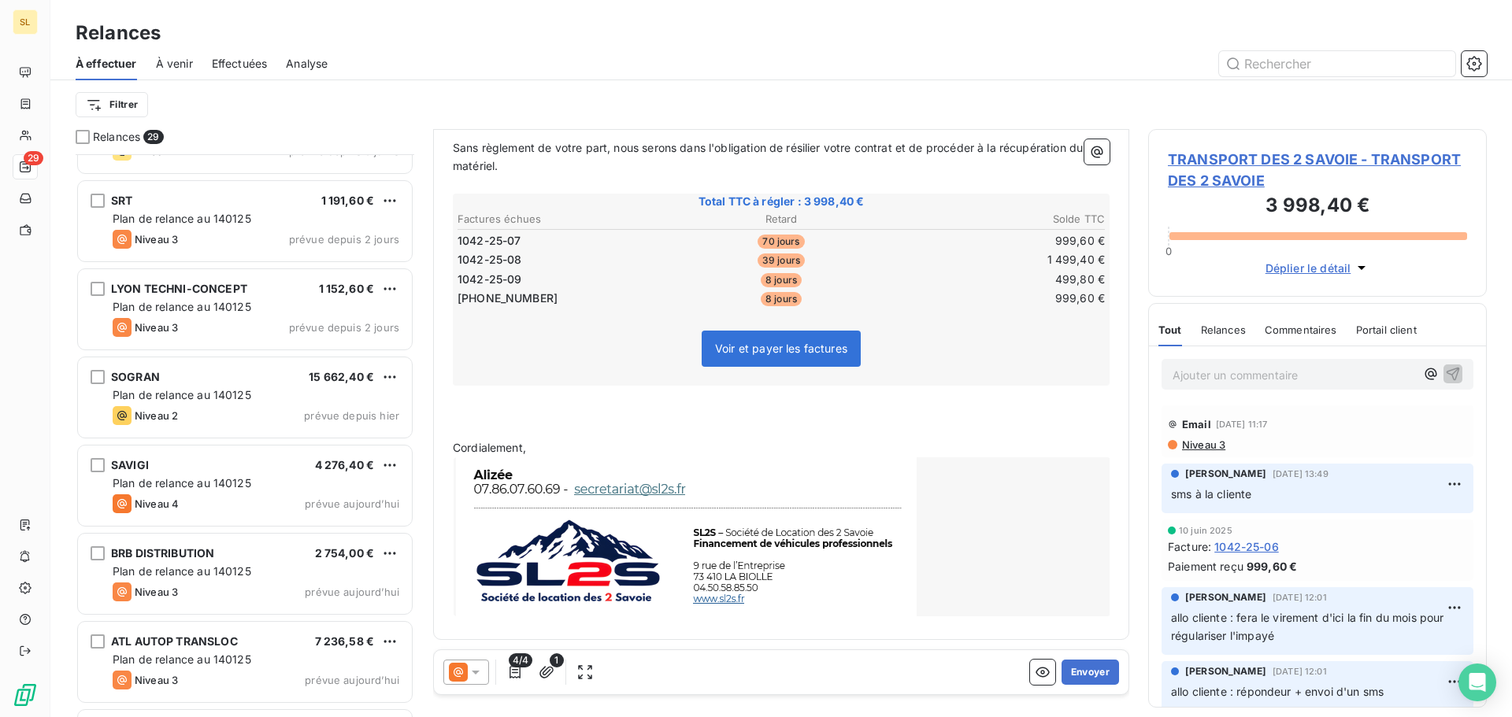
scroll to position [1995, 0]
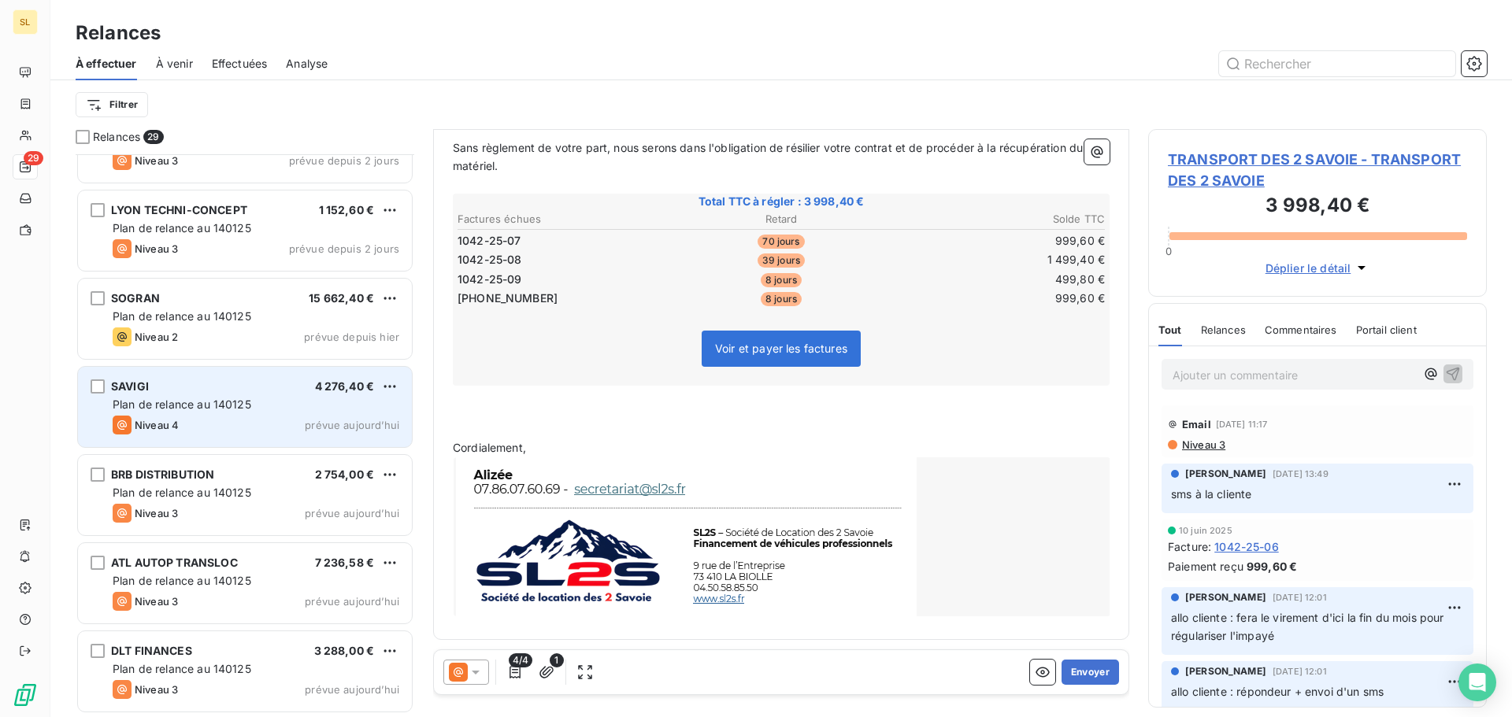
click at [340, 406] on div "Plan de relance au 140125" at bounding box center [256, 405] width 287 height 16
